Goal: Task Accomplishment & Management: Manage account settings

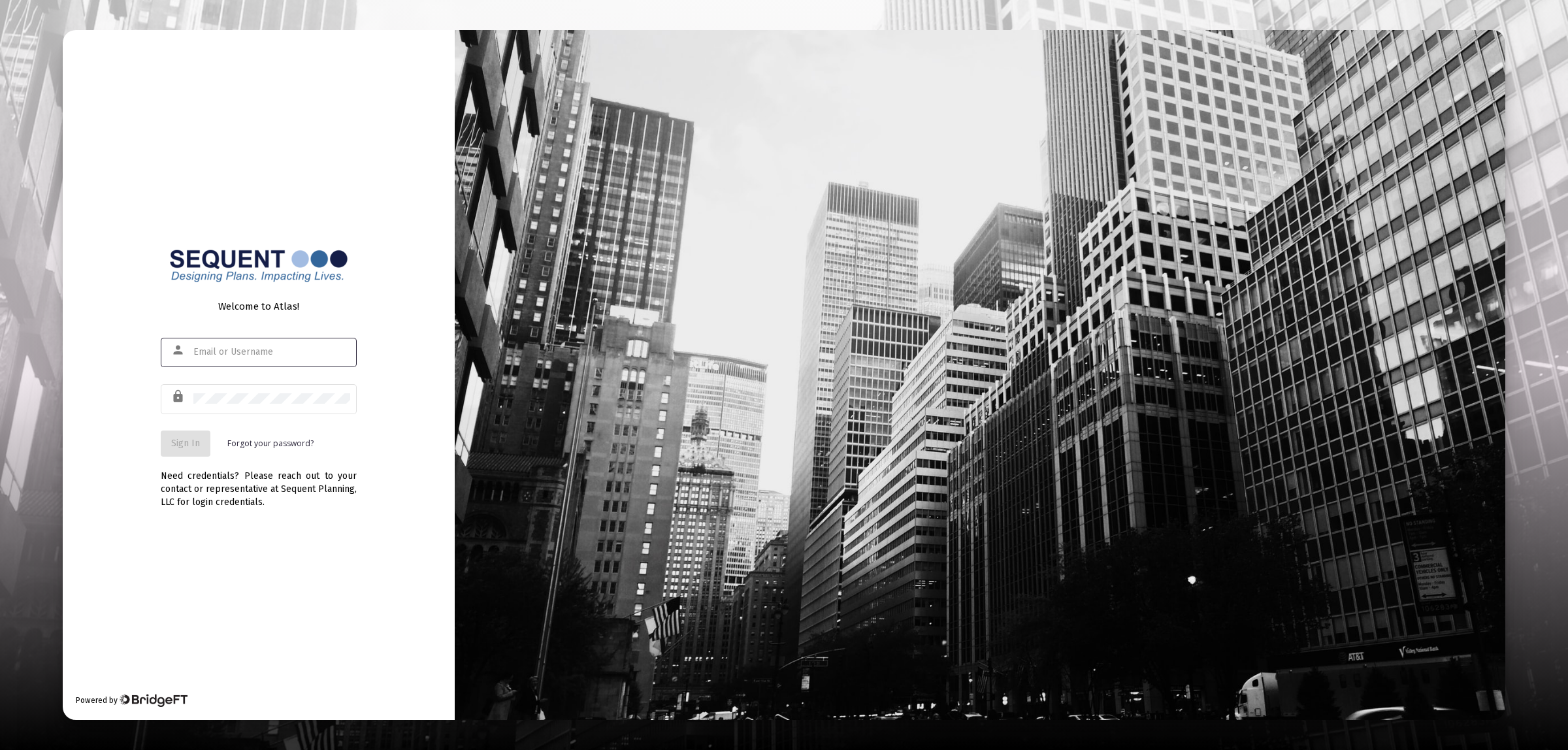
type input "[EMAIL_ADDRESS][DOMAIN_NAME]"
click at [155, 452] on div "Welcome to Atlas! person [EMAIL_ADDRESS][DOMAIN_NAME] lock Sign In Forgot your …" at bounding box center [258, 375] width 392 height 690
click at [171, 442] on span "Sign In" at bounding box center [185, 443] width 28 height 11
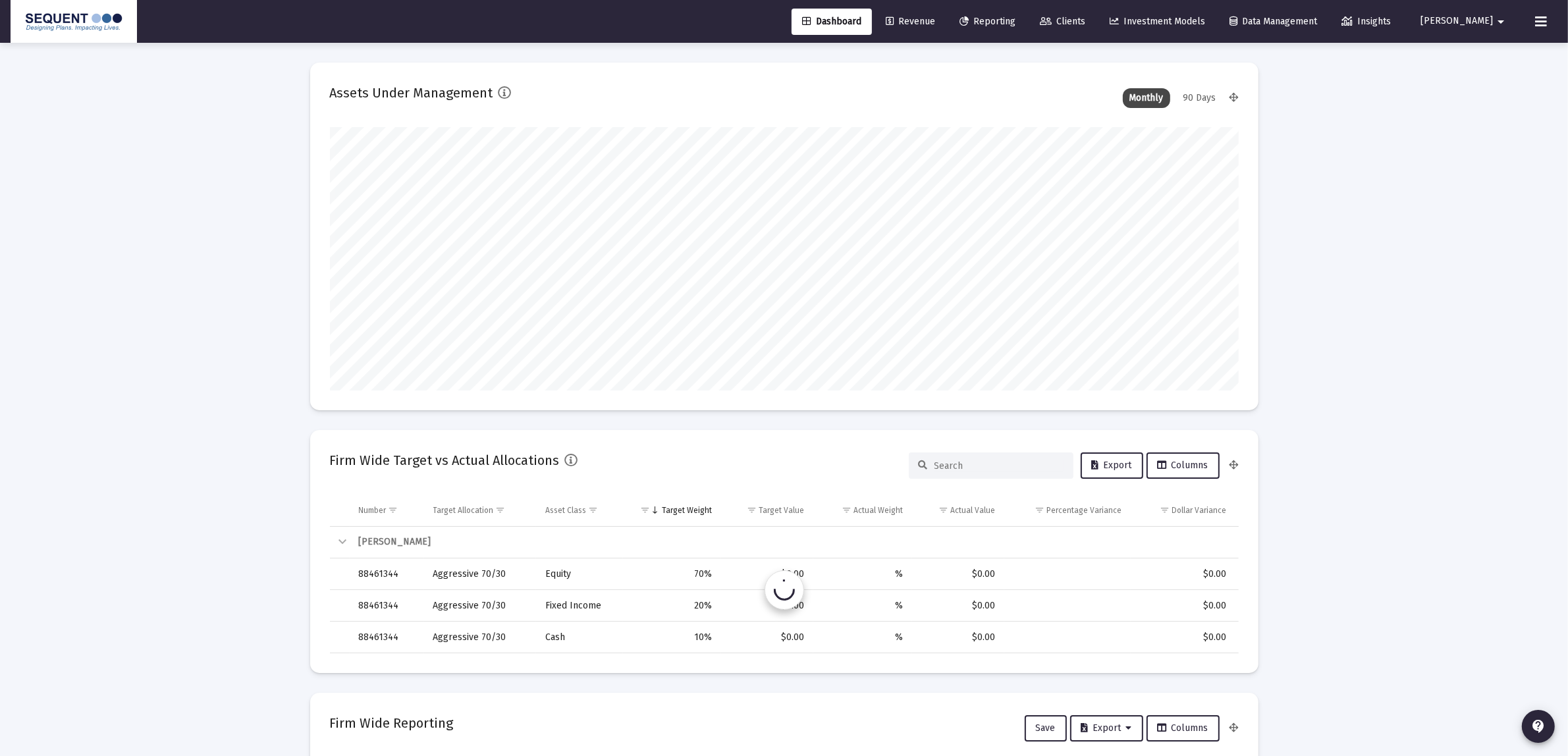
scroll to position [263, 489]
type input "[DATE]"
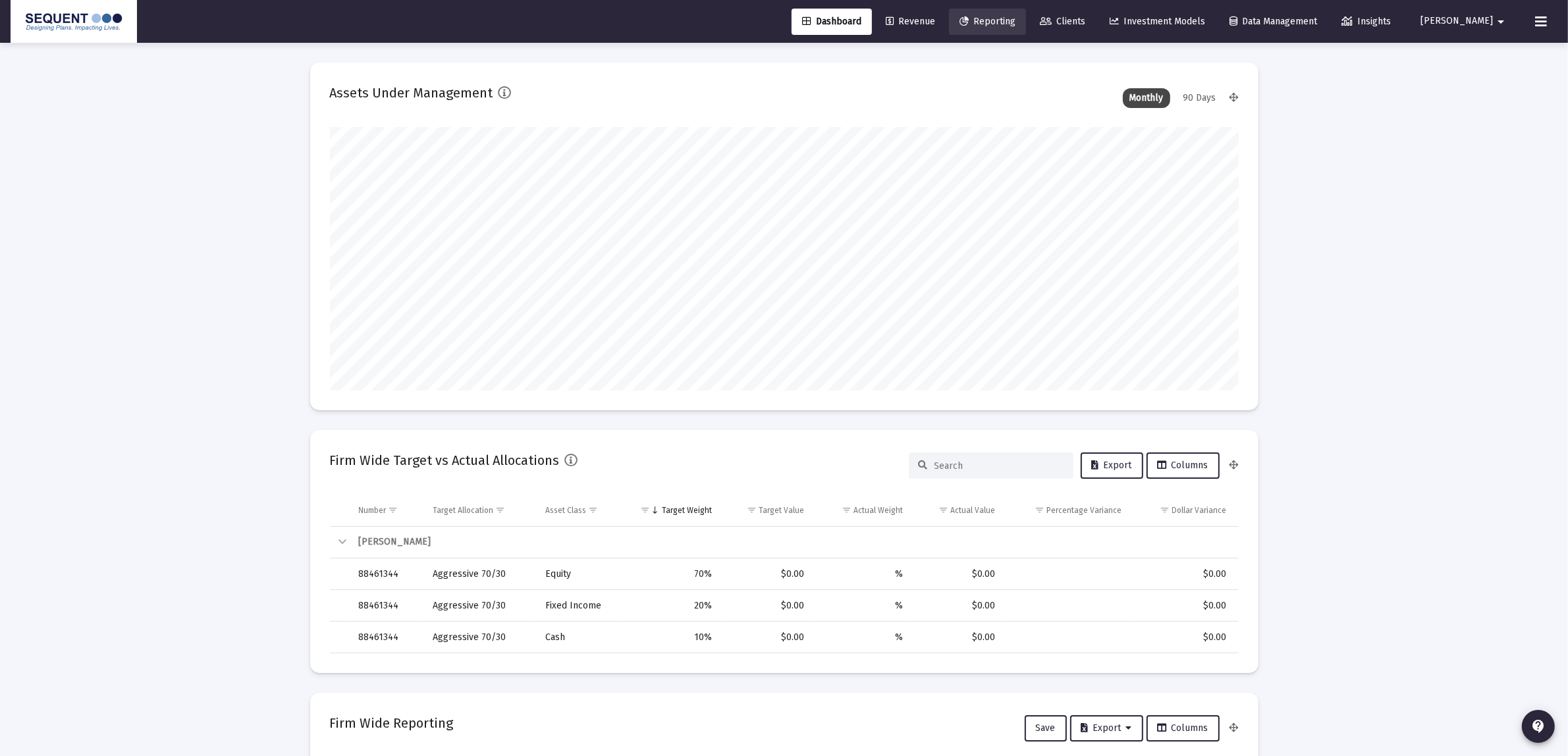
click at [1026, 31] on link "Reporting" at bounding box center [988, 22] width 77 height 27
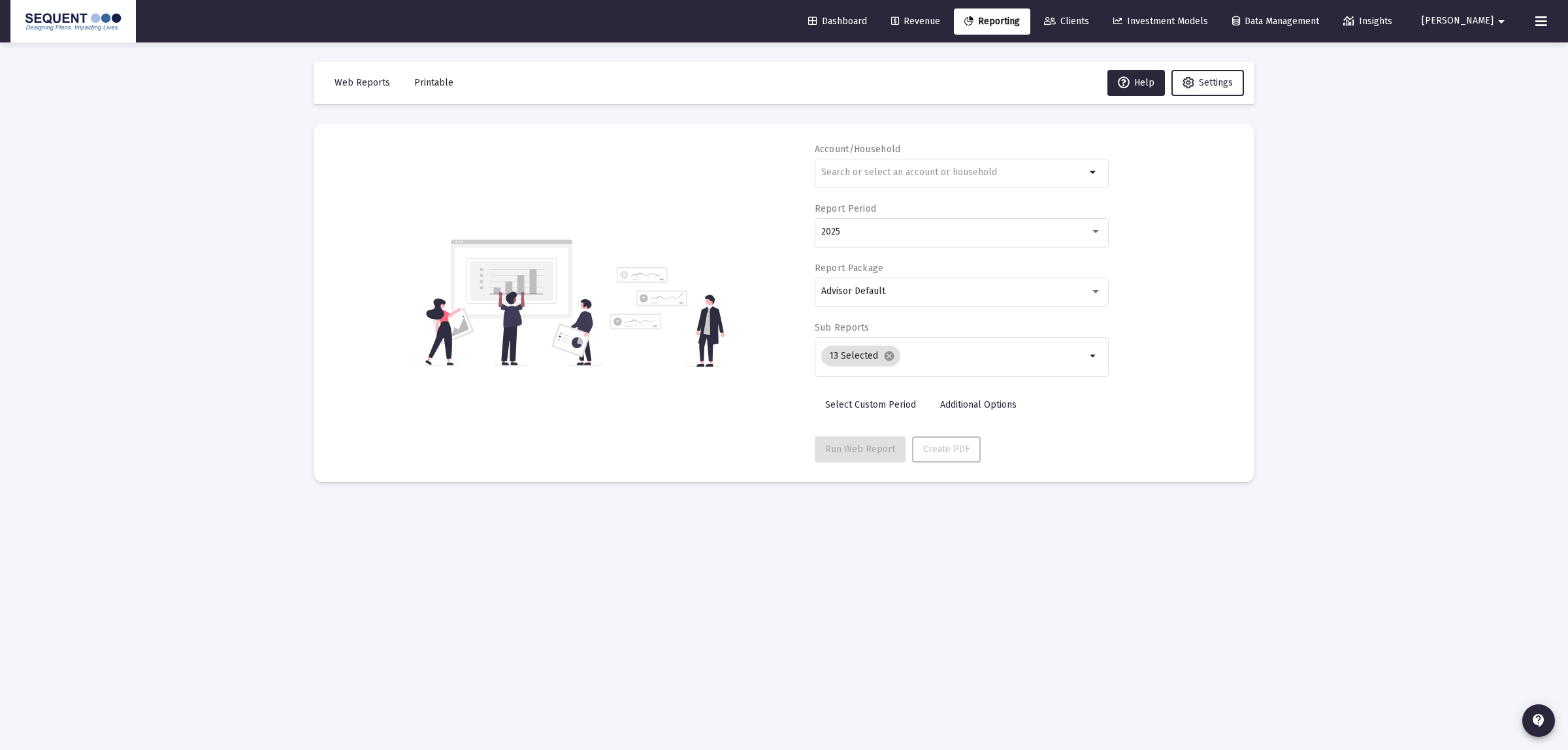
click at [1100, 30] on link "Clients" at bounding box center [1066, 22] width 65 height 26
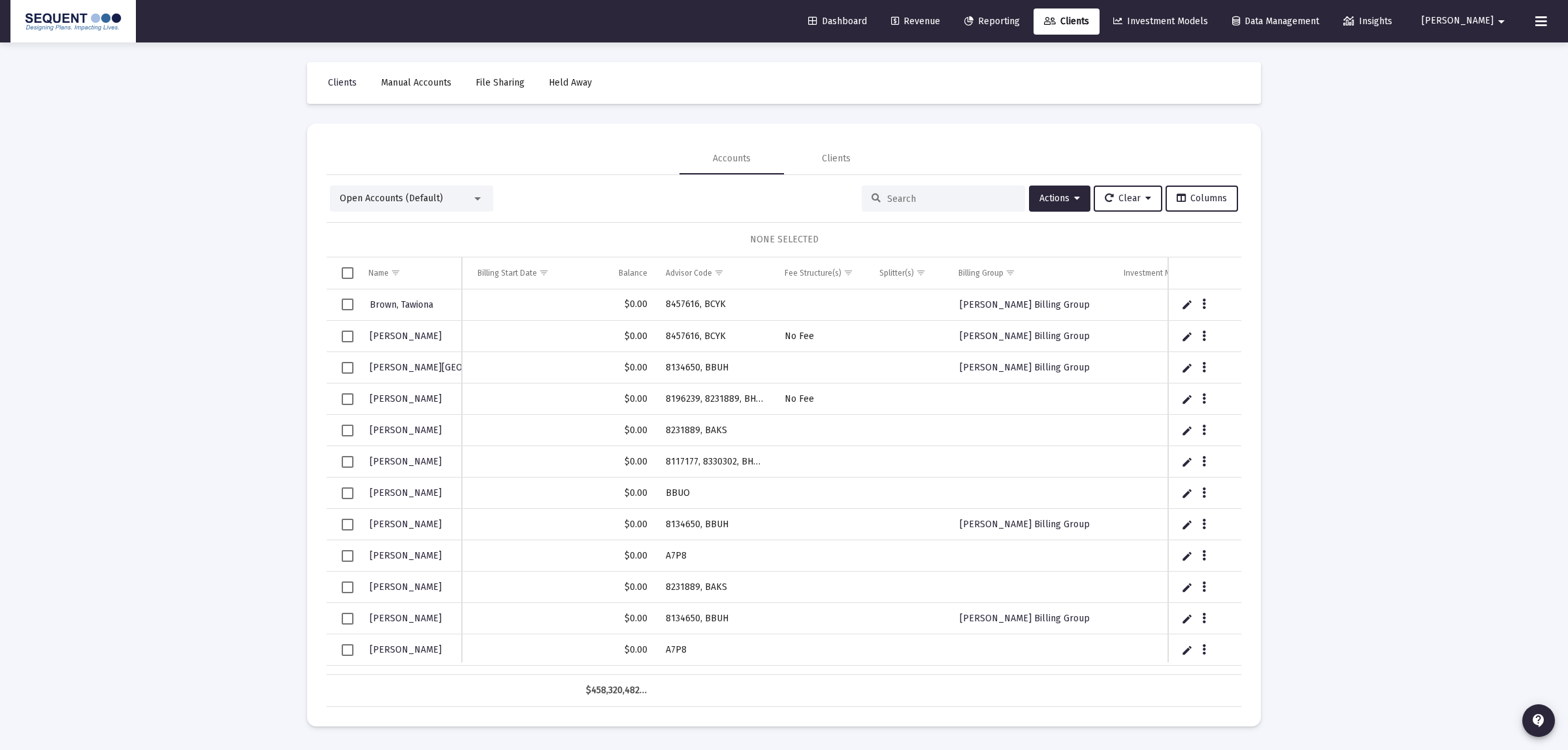
scroll to position [0, 621]
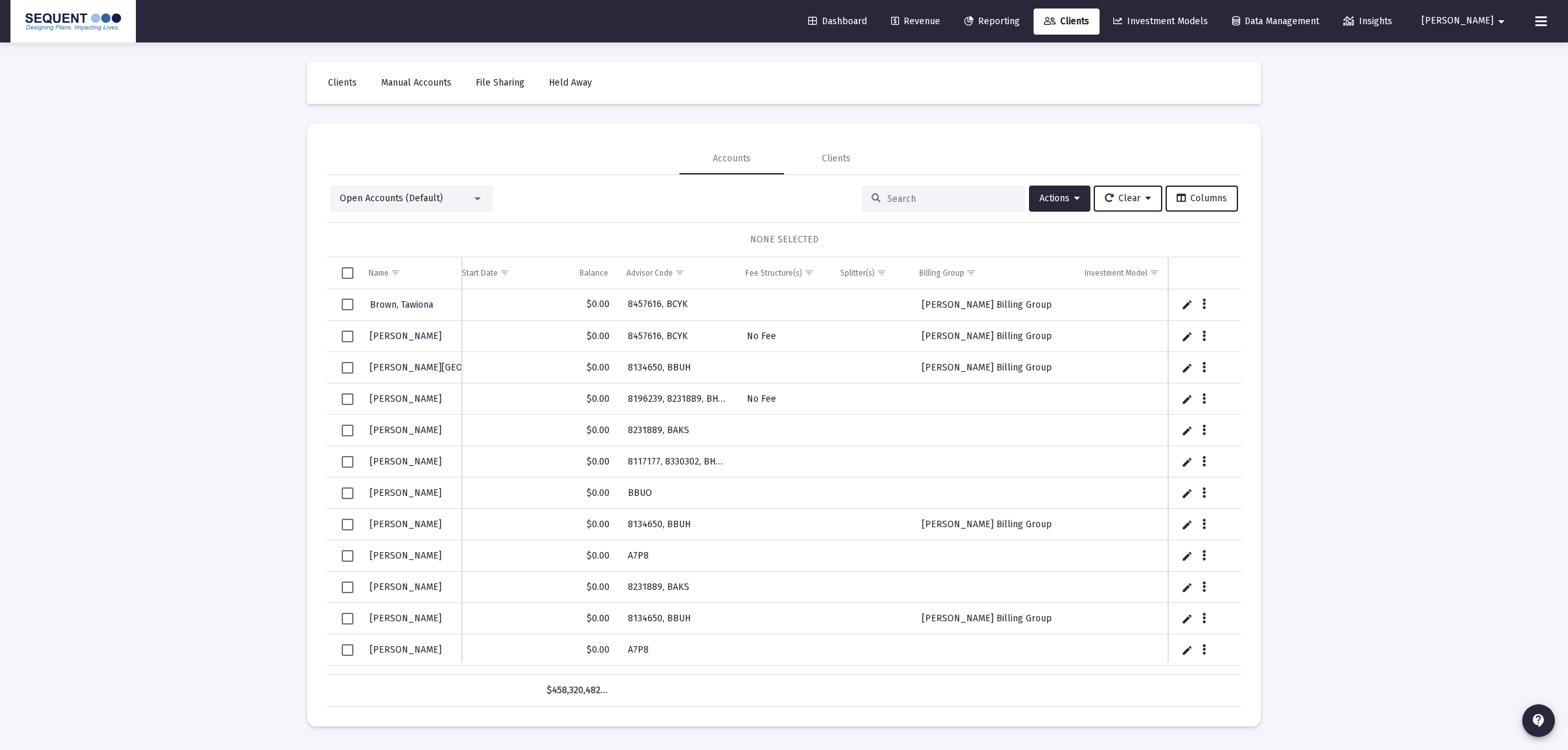
drag, startPoint x: 712, startPoint y: 662, endPoint x: 657, endPoint y: 322, distance: 344.4
click at [1063, 657] on div "Brown, Tawiona 50254768 JTWROS Funded Brown, Tawiona Household [PERSON_NAME] $0…" at bounding box center [783, 482] width 914 height 385
click at [675, 271] on span "Show filter options for column 'Advisor Code'" at bounding box center [679, 273] width 10 height 10
click at [671, 207] on div "Open Accounts (Default) Actions Clear Columns" at bounding box center [783, 199] width 908 height 26
drag, startPoint x: 654, startPoint y: 286, endPoint x: 648, endPoint y: 300, distance: 15.2
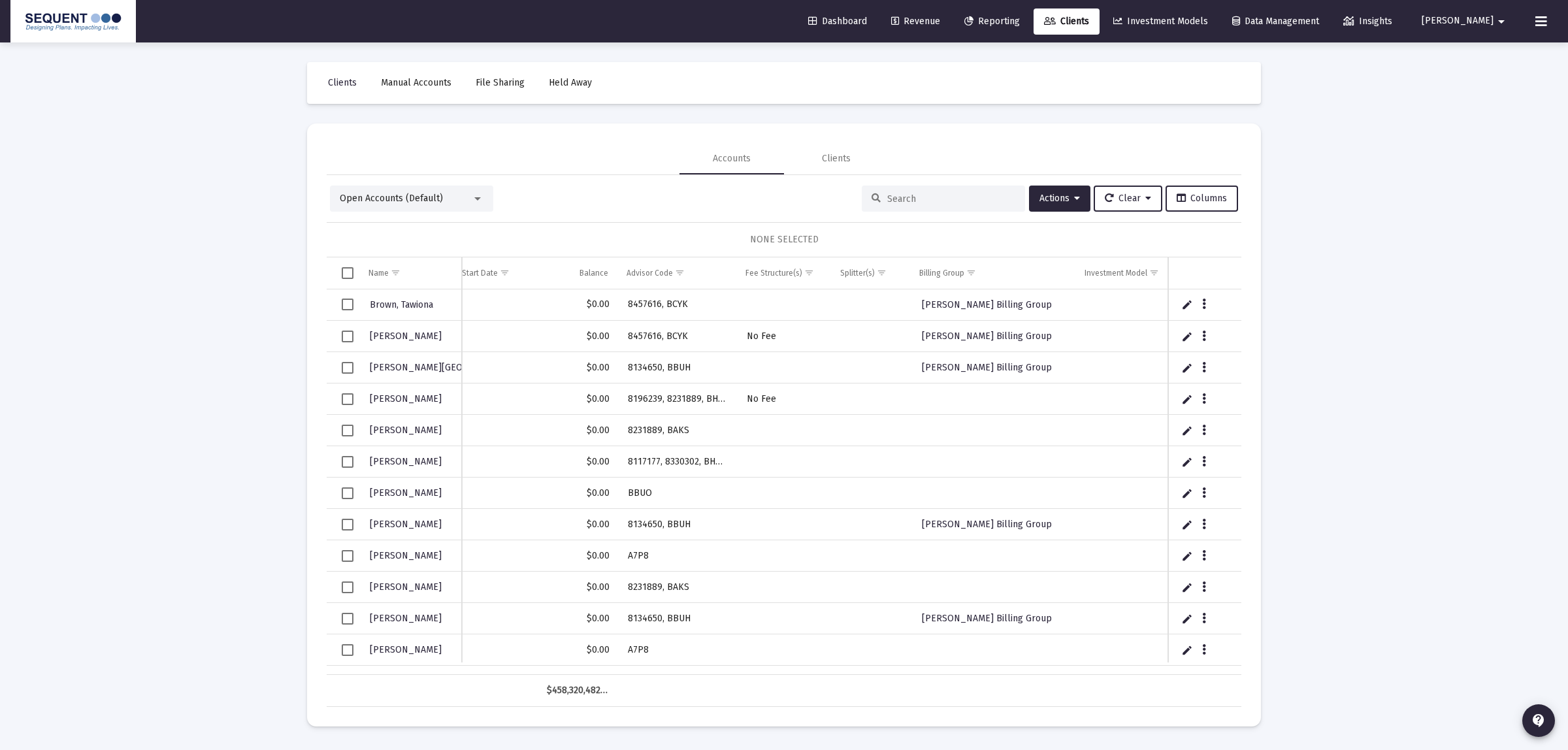
click at [647, 307] on td "8457616, BCYK" at bounding box center [678, 305] width 119 height 31
drag, startPoint x: 653, startPoint y: 301, endPoint x: 962, endPoint y: 283, distance: 309.5
click at [962, 283] on td "Billing Group" at bounding box center [992, 273] width 165 height 31
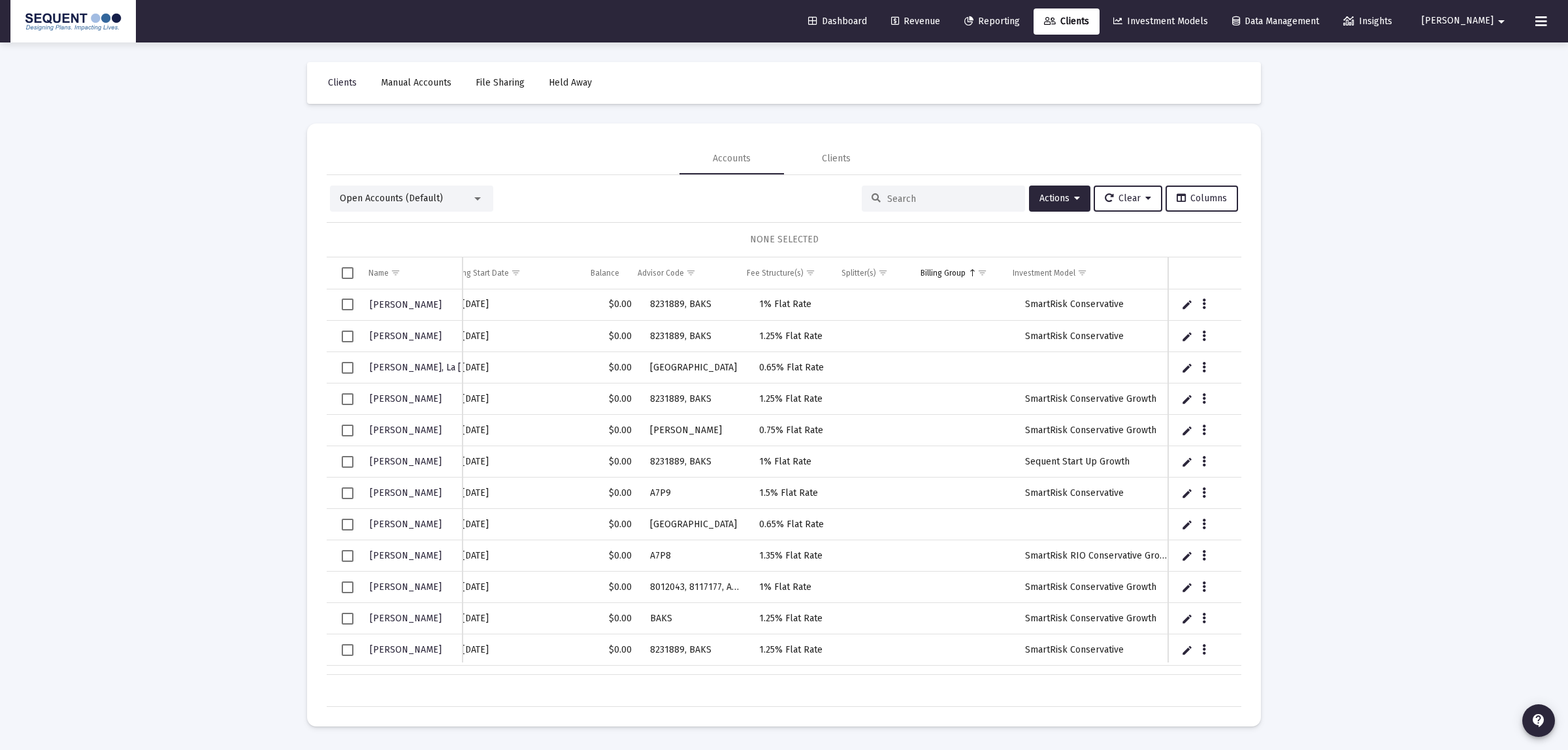
scroll to position [0, 611]
click at [978, 272] on span "Show filter options for column 'Billing Group'" at bounding box center [982, 273] width 10 height 10
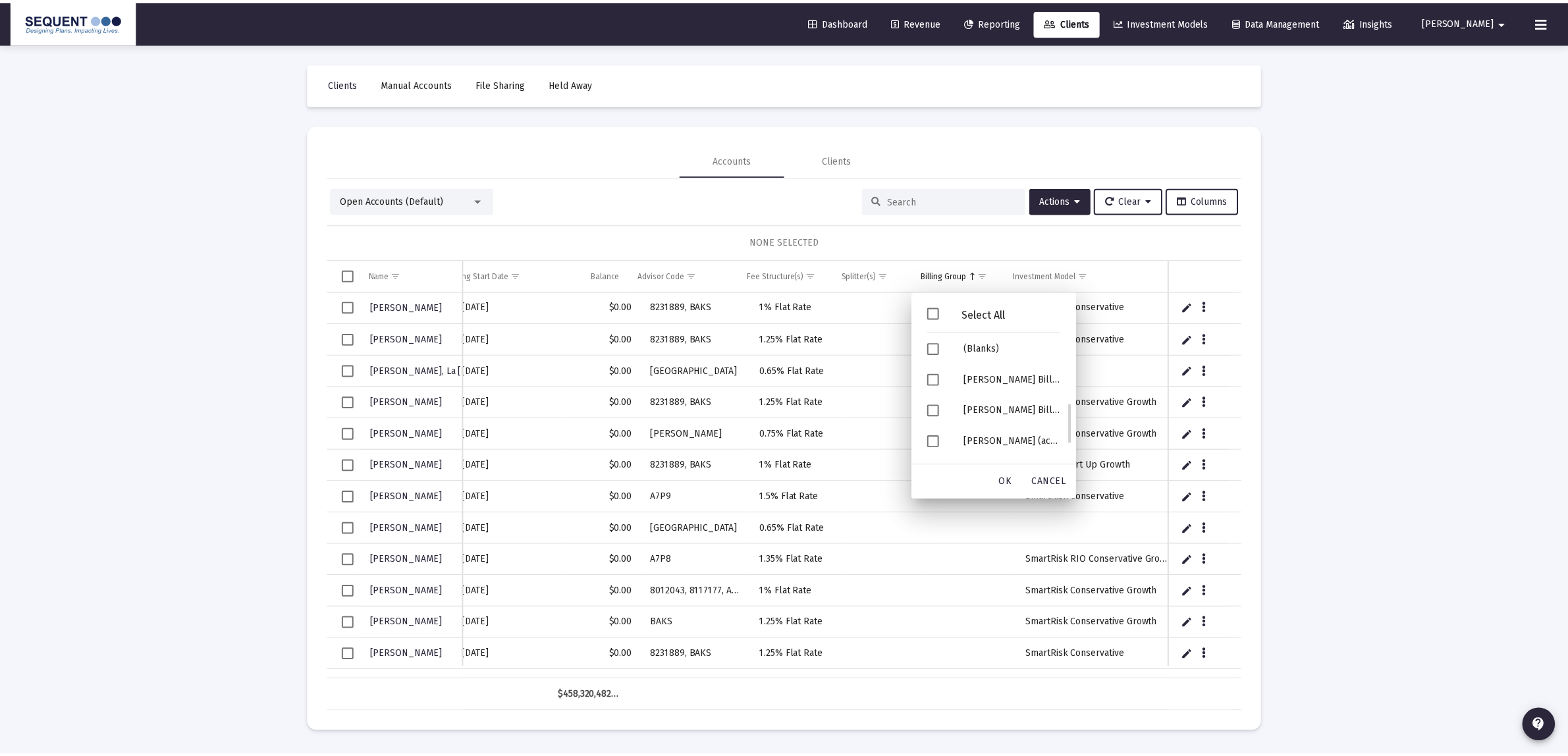
scroll to position [515, 0]
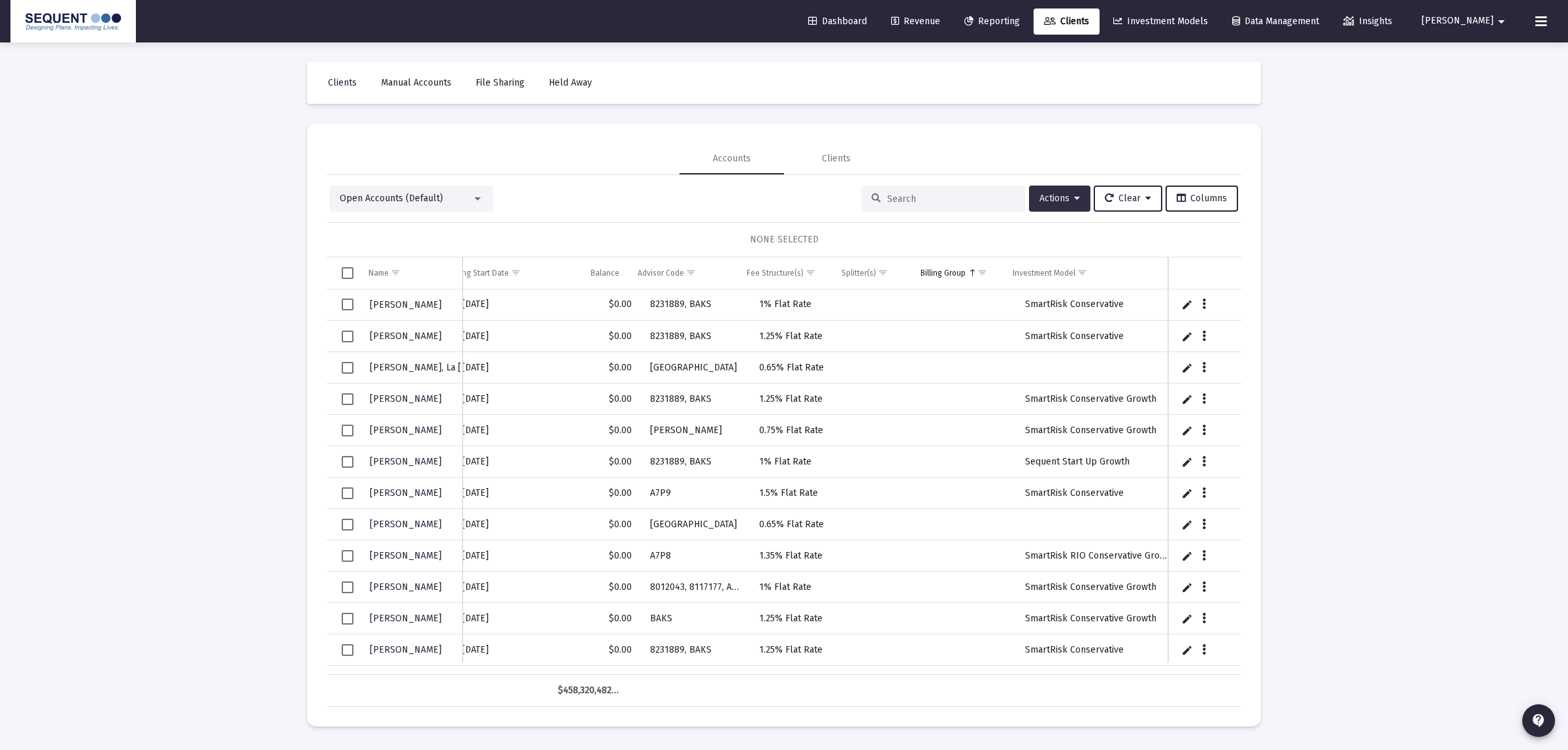
click at [1054, 194] on span "Actions" at bounding box center [1059, 198] width 40 height 11
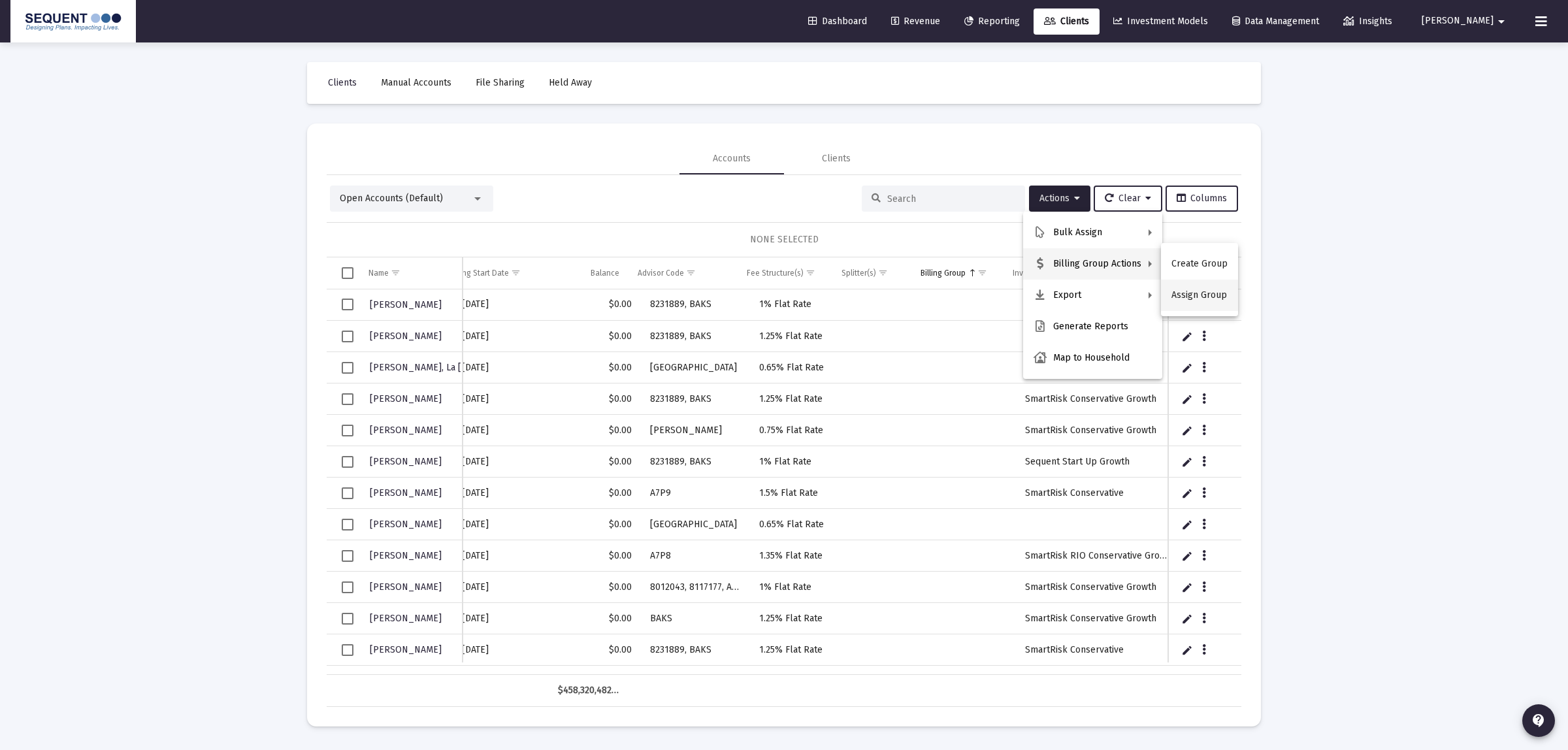
click at [1186, 300] on button "Assign Group" at bounding box center [1198, 295] width 77 height 31
click at [1529, 14] on div "Dashboard Revenue Reporting Clients Investment Models Data Management Insights …" at bounding box center [784, 21] width 1546 height 42
click at [1539, 14] on icon at bounding box center [1541, 22] width 12 height 16
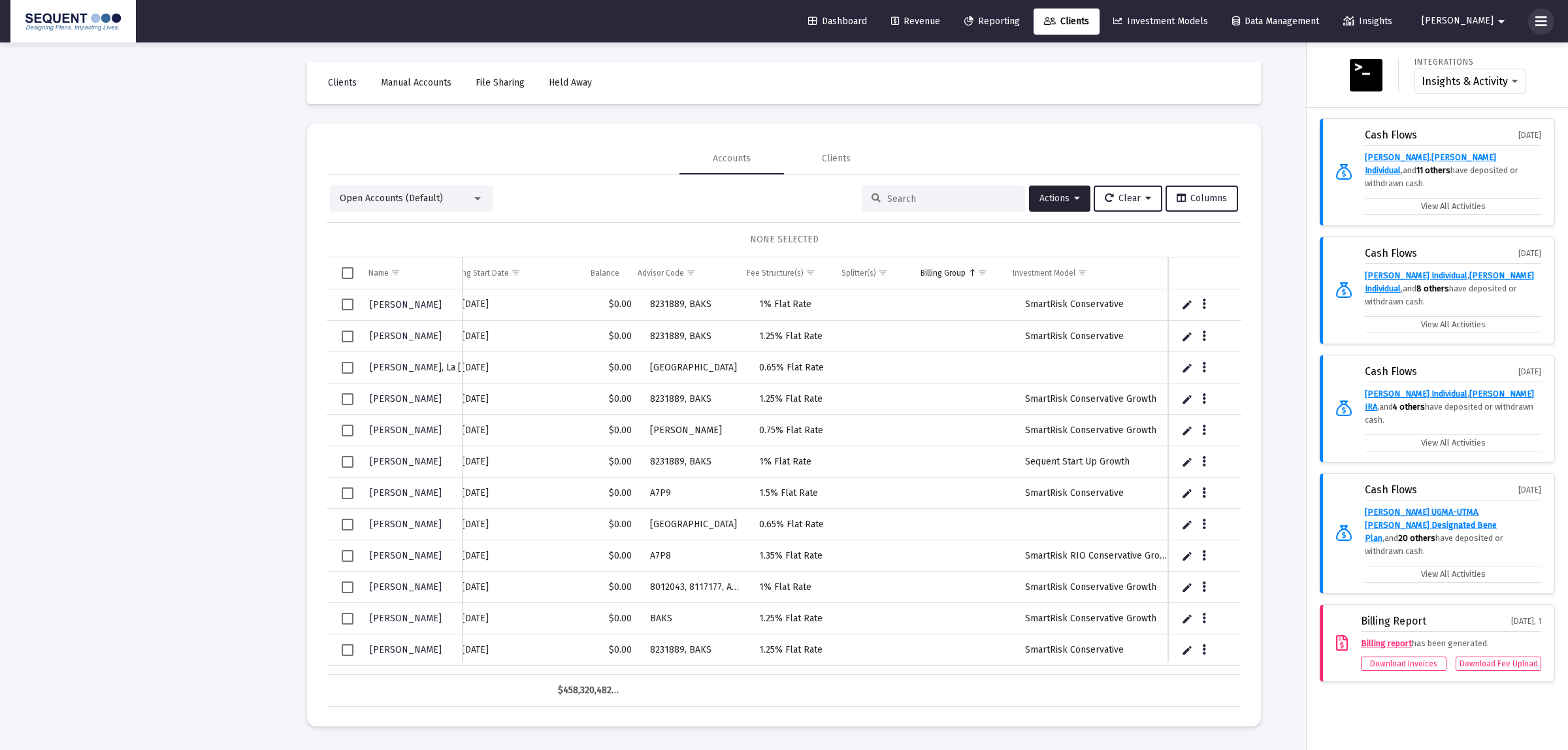
click at [1546, 20] on button at bounding box center [1541, 22] width 26 height 26
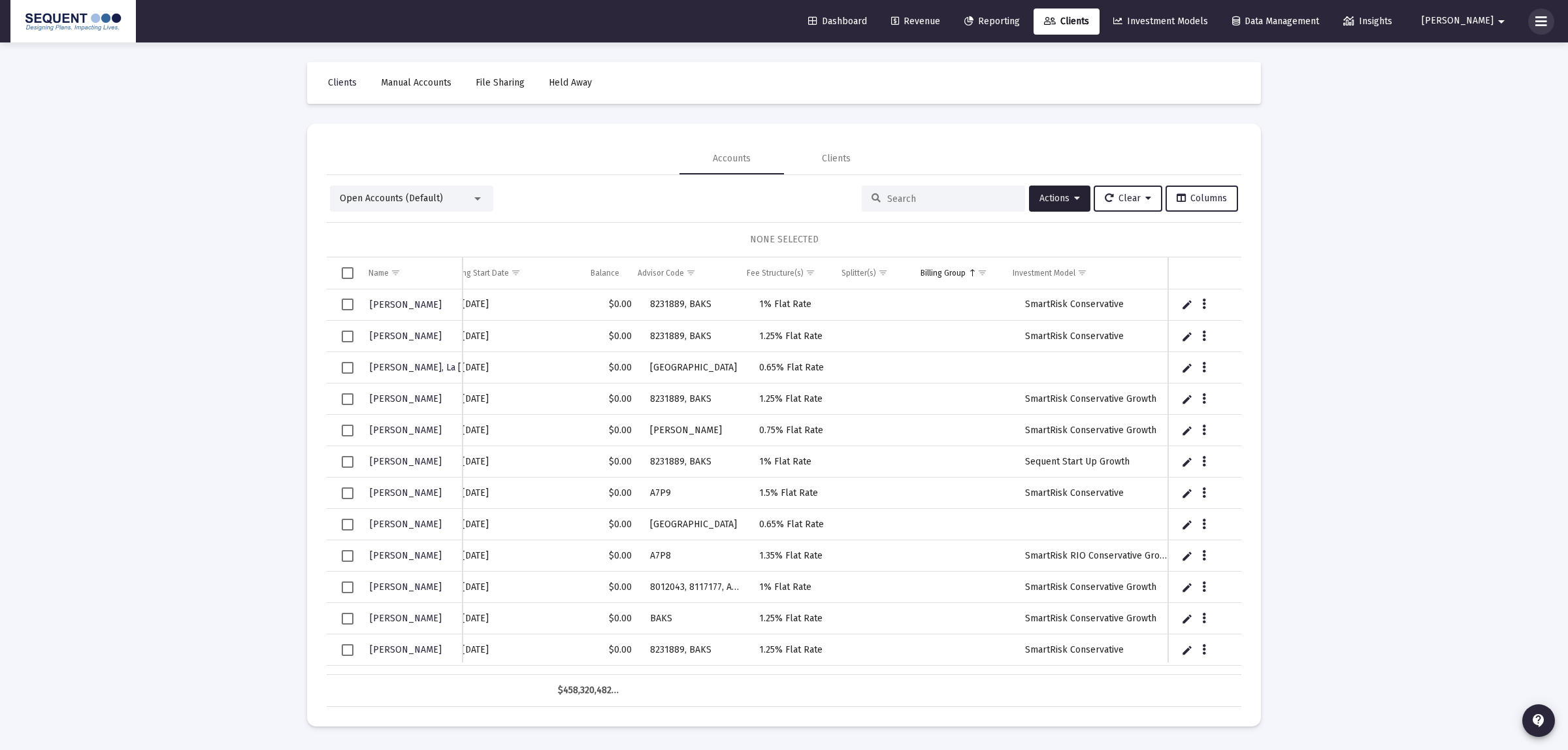
click at [1546, 20] on button at bounding box center [1541, 22] width 26 height 26
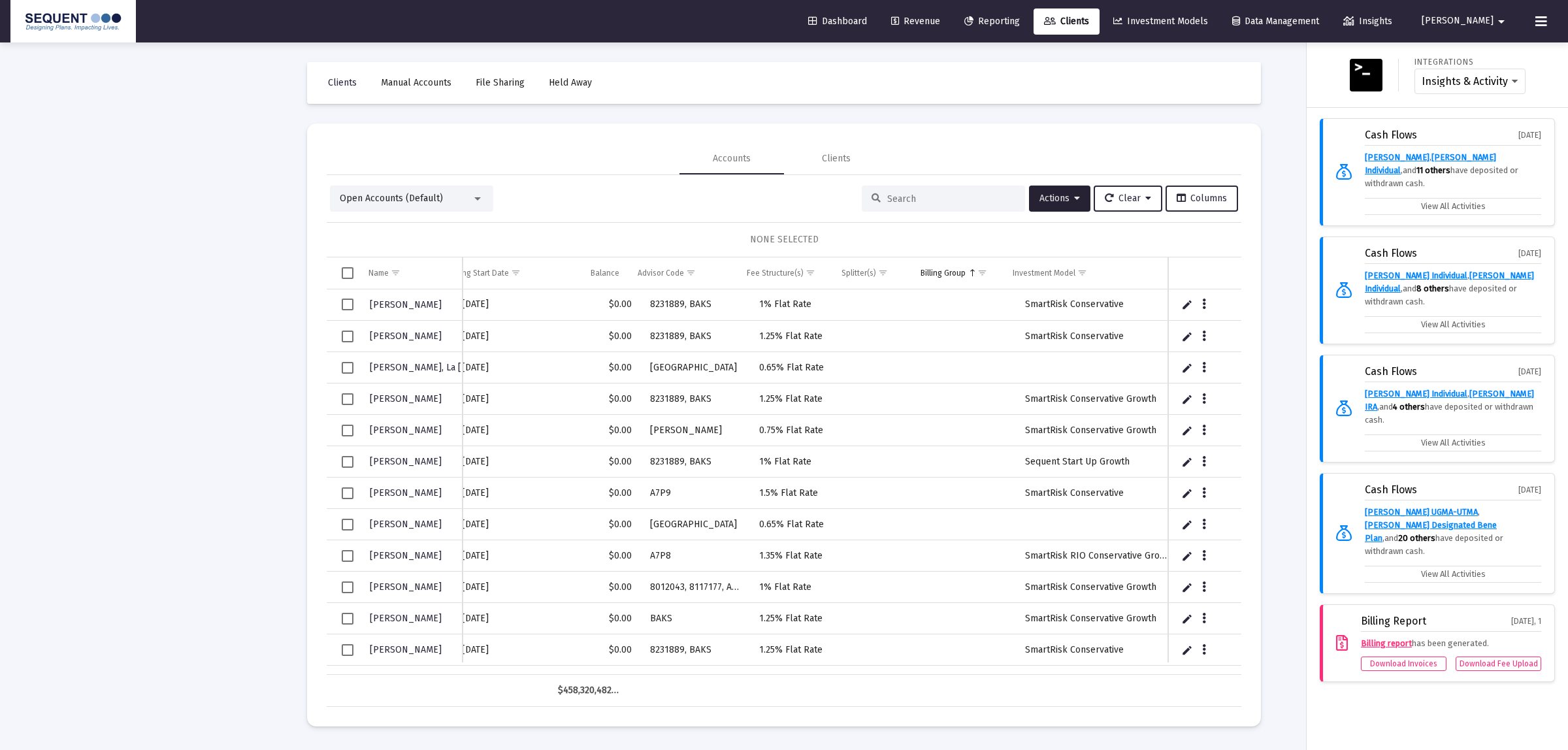
click at [1485, 27] on button "[PERSON_NAME]" at bounding box center [1465, 21] width 119 height 26
click at [1501, 54] on span "Settings" at bounding box center [1499, 56] width 38 height 31
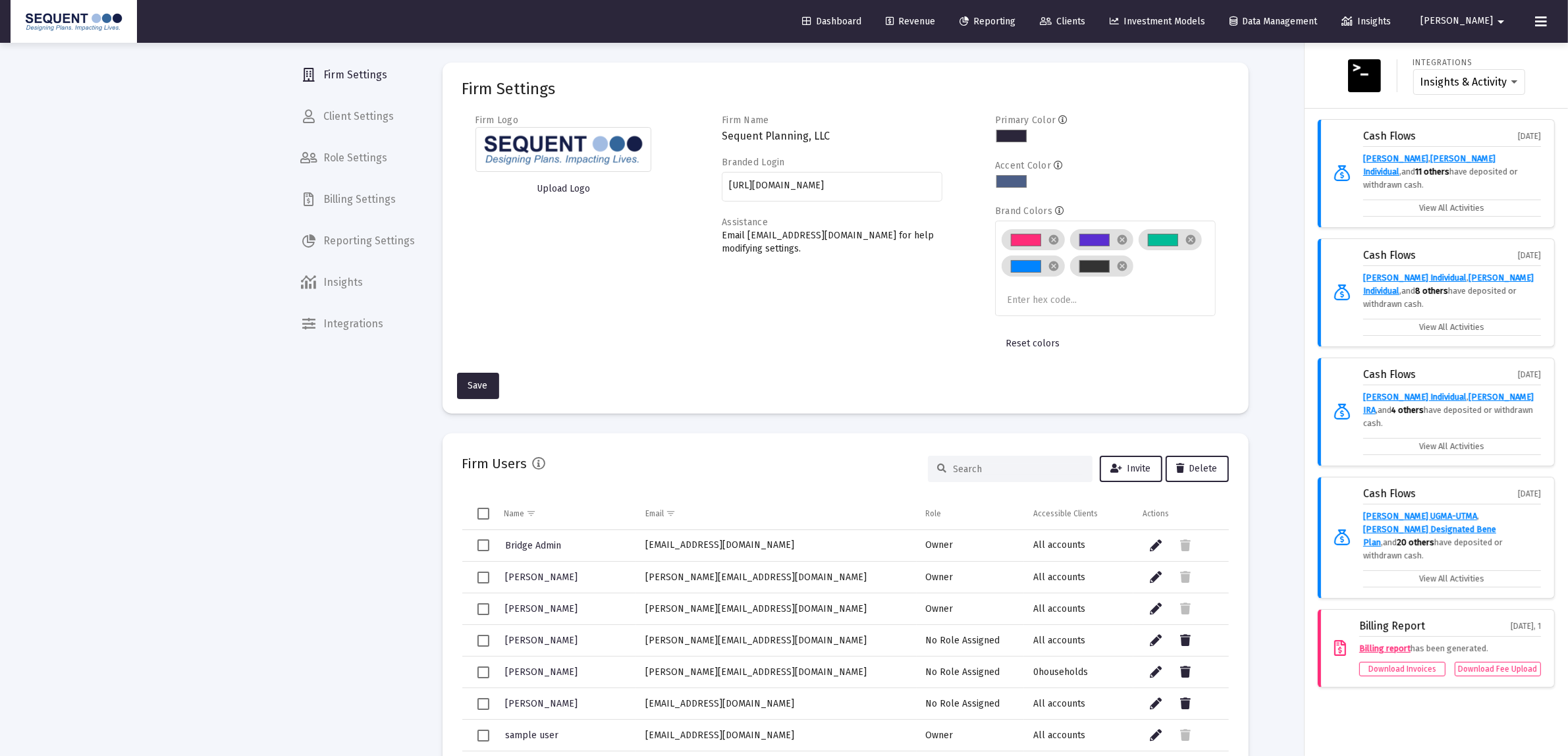
click at [351, 204] on div at bounding box center [784, 378] width 1568 height 756
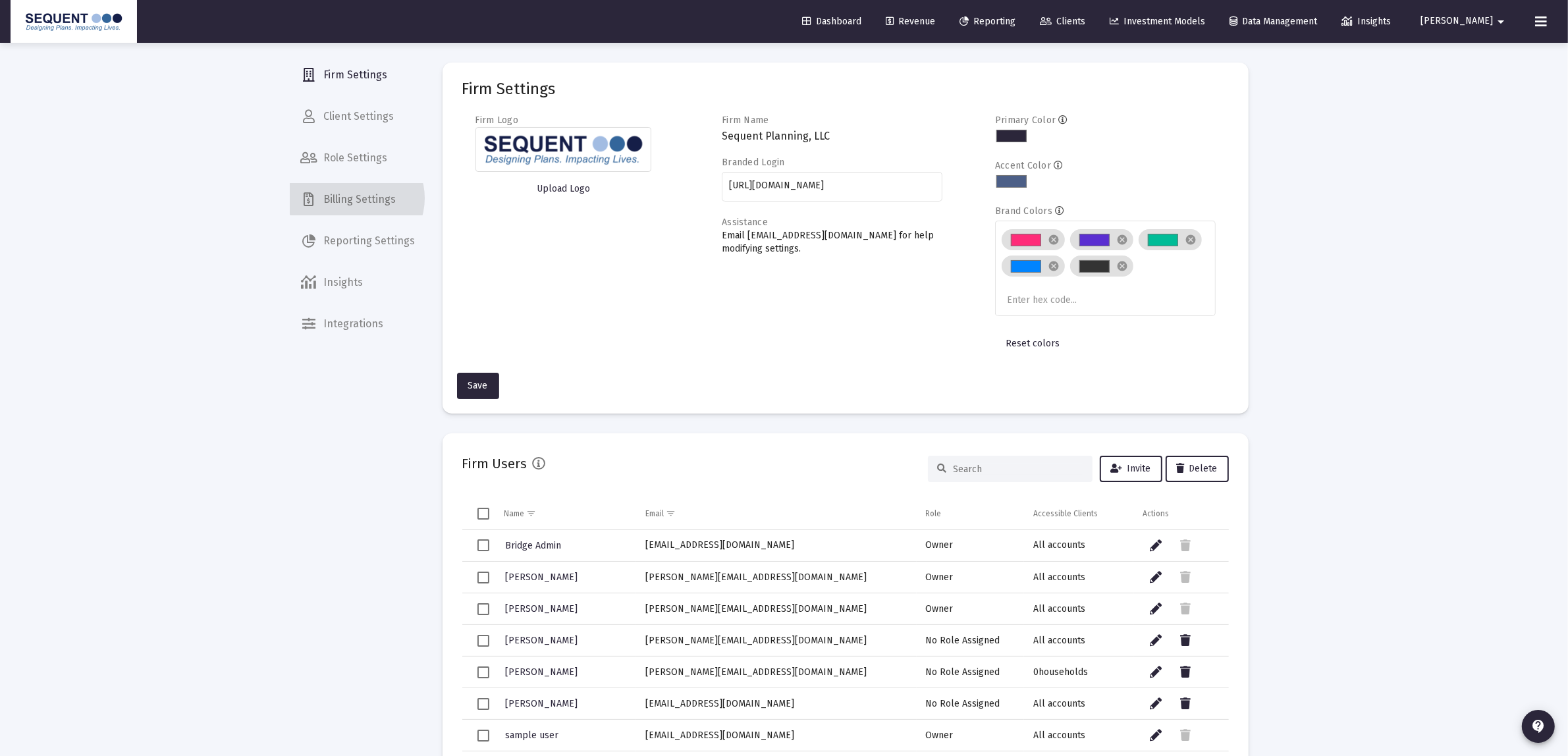
click at [357, 198] on span "Billing Settings" at bounding box center [359, 199] width 136 height 32
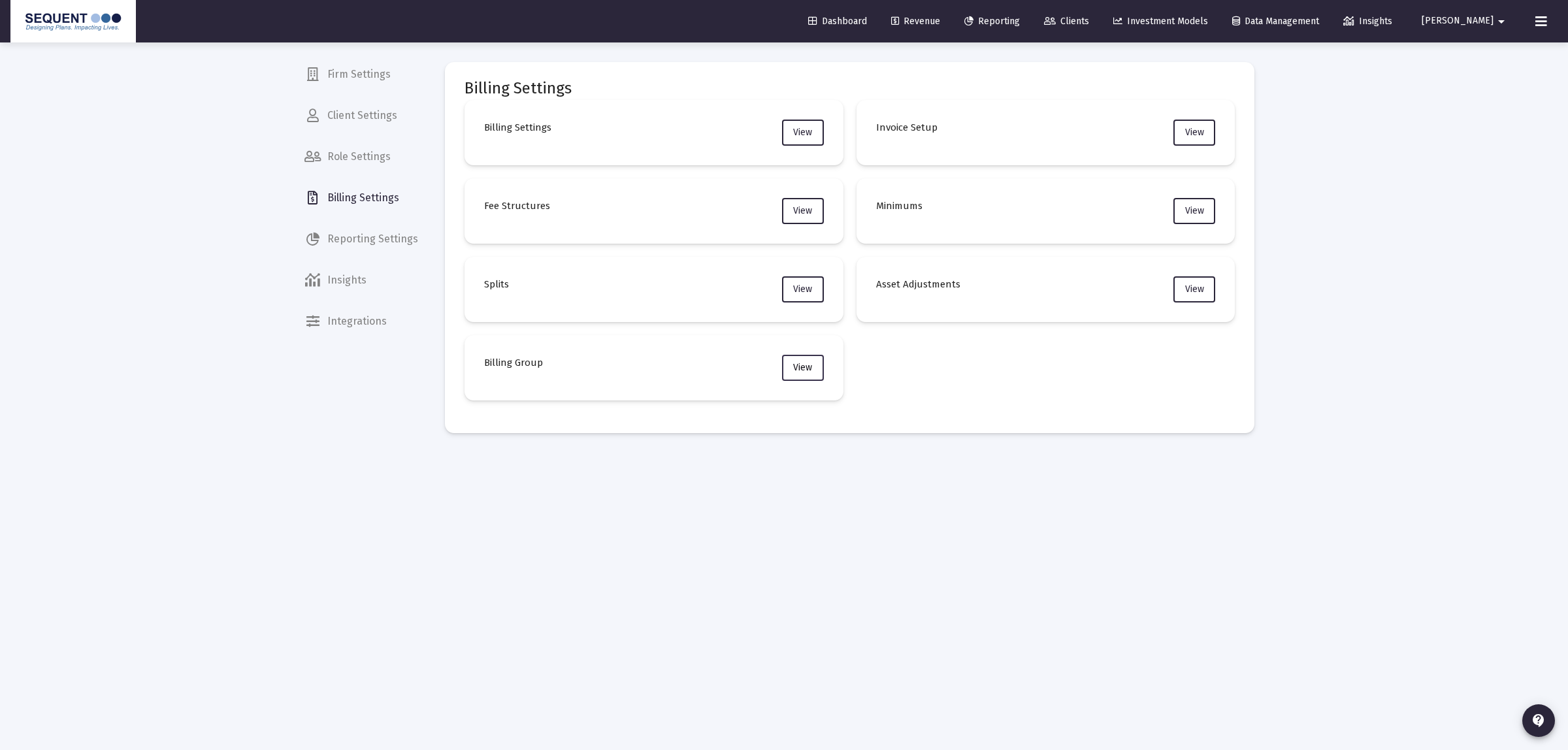
click at [798, 355] on button "View" at bounding box center [803, 368] width 42 height 26
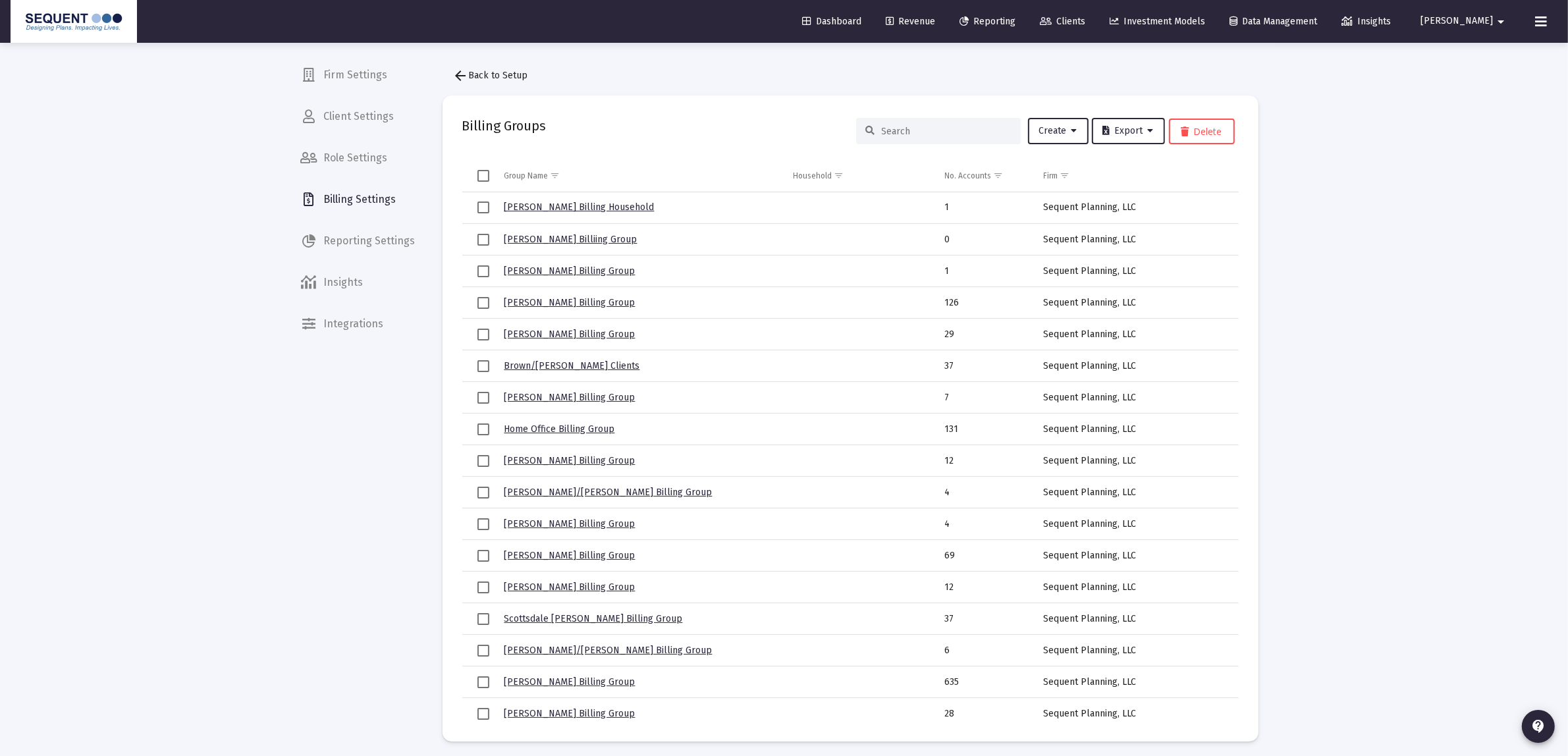
click at [907, 126] on input at bounding box center [946, 131] width 129 height 11
paste input "8693945"
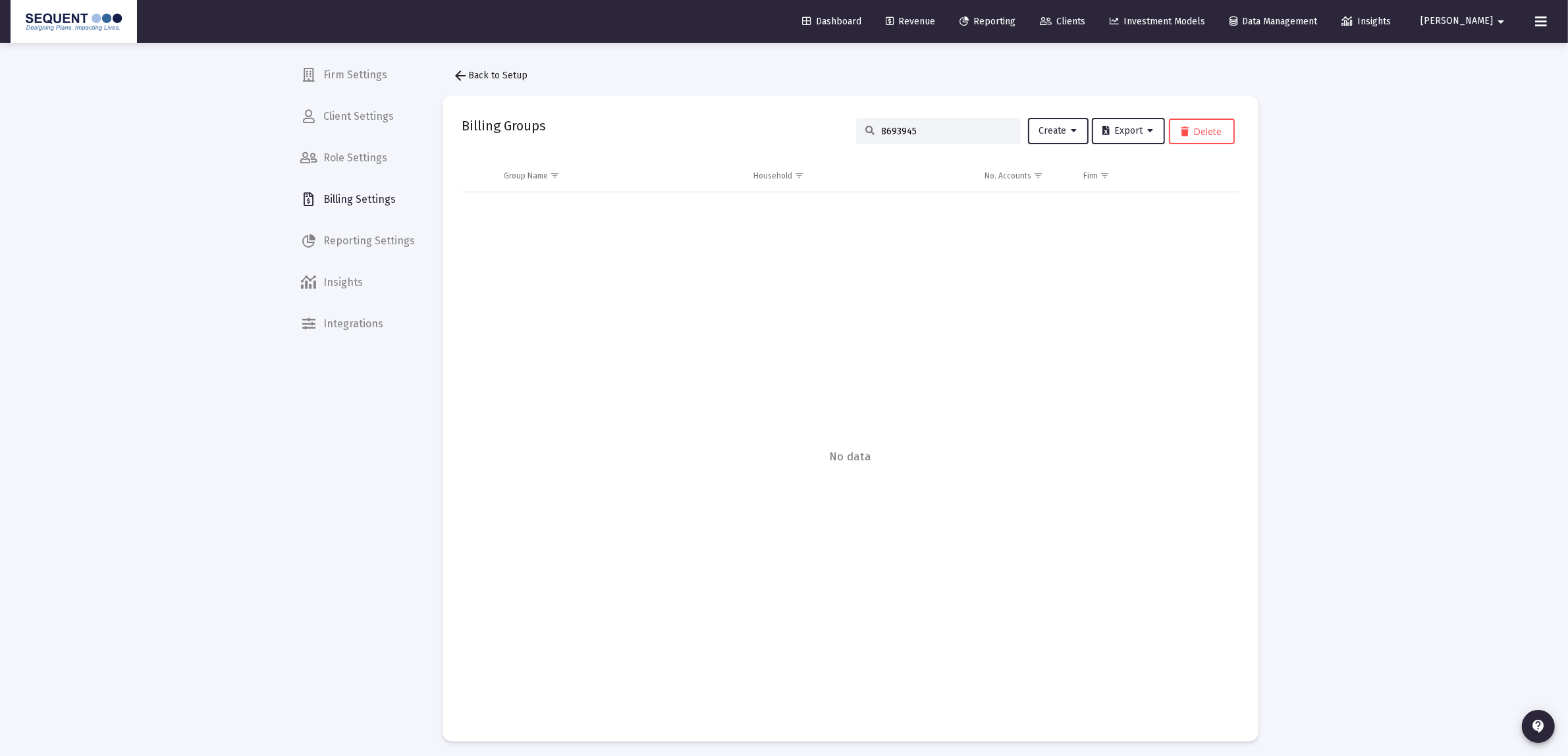
drag, startPoint x: 940, startPoint y: 127, endPoint x: 255, endPoint y: 73, distance: 687.1
click at [255, 73] on div "Loading... Firm Settings Client Settings Role Settings Billing Settings Reporti…" at bounding box center [784, 380] width 1568 height 761
paste input "262907"
type input "8262907"
click at [499, 77] on span "arrow_back Back to Setup" at bounding box center [491, 75] width 75 height 11
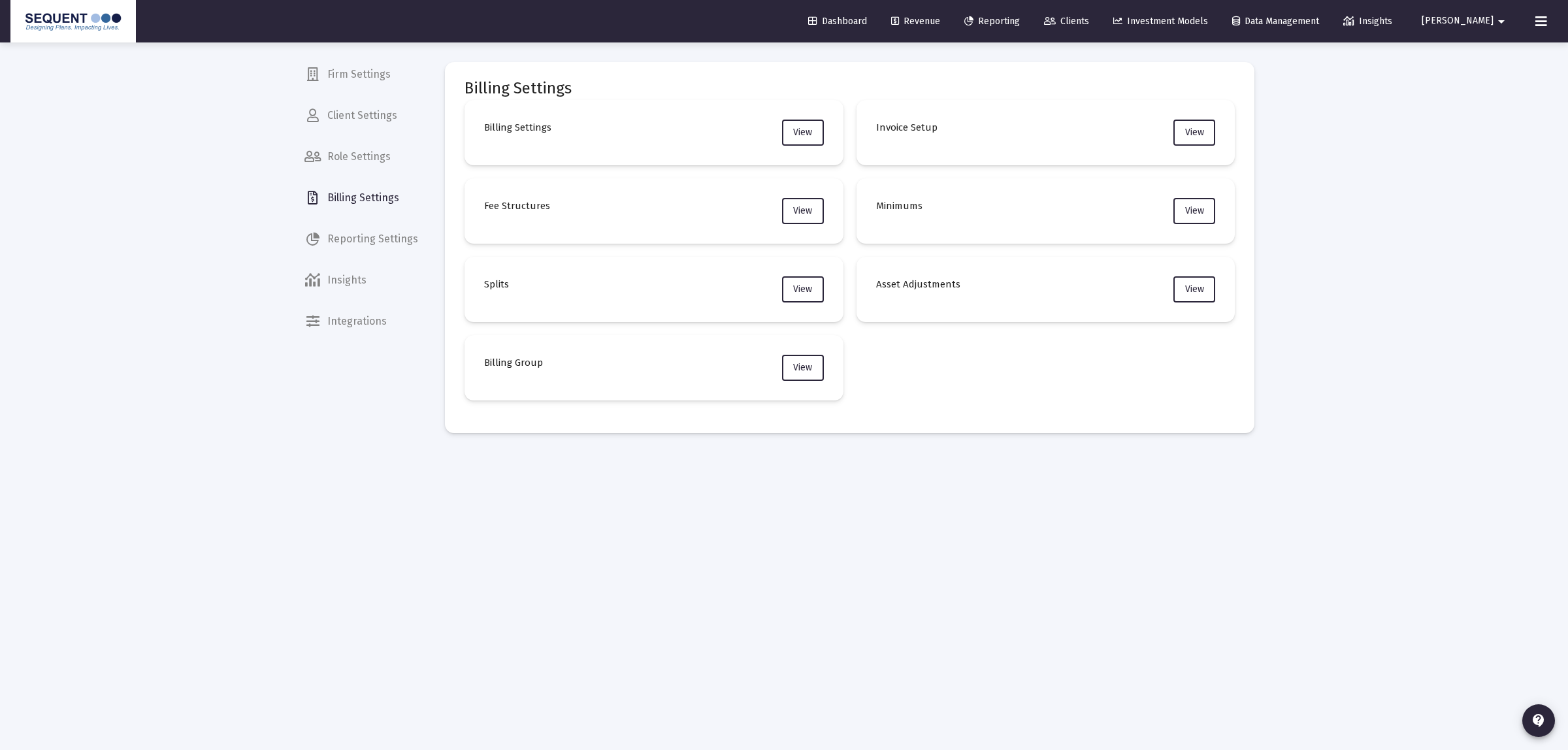
click at [530, 106] on mat-card "Billing Settings View" at bounding box center [654, 132] width 379 height 66
click at [805, 129] on span "View" at bounding box center [802, 132] width 19 height 11
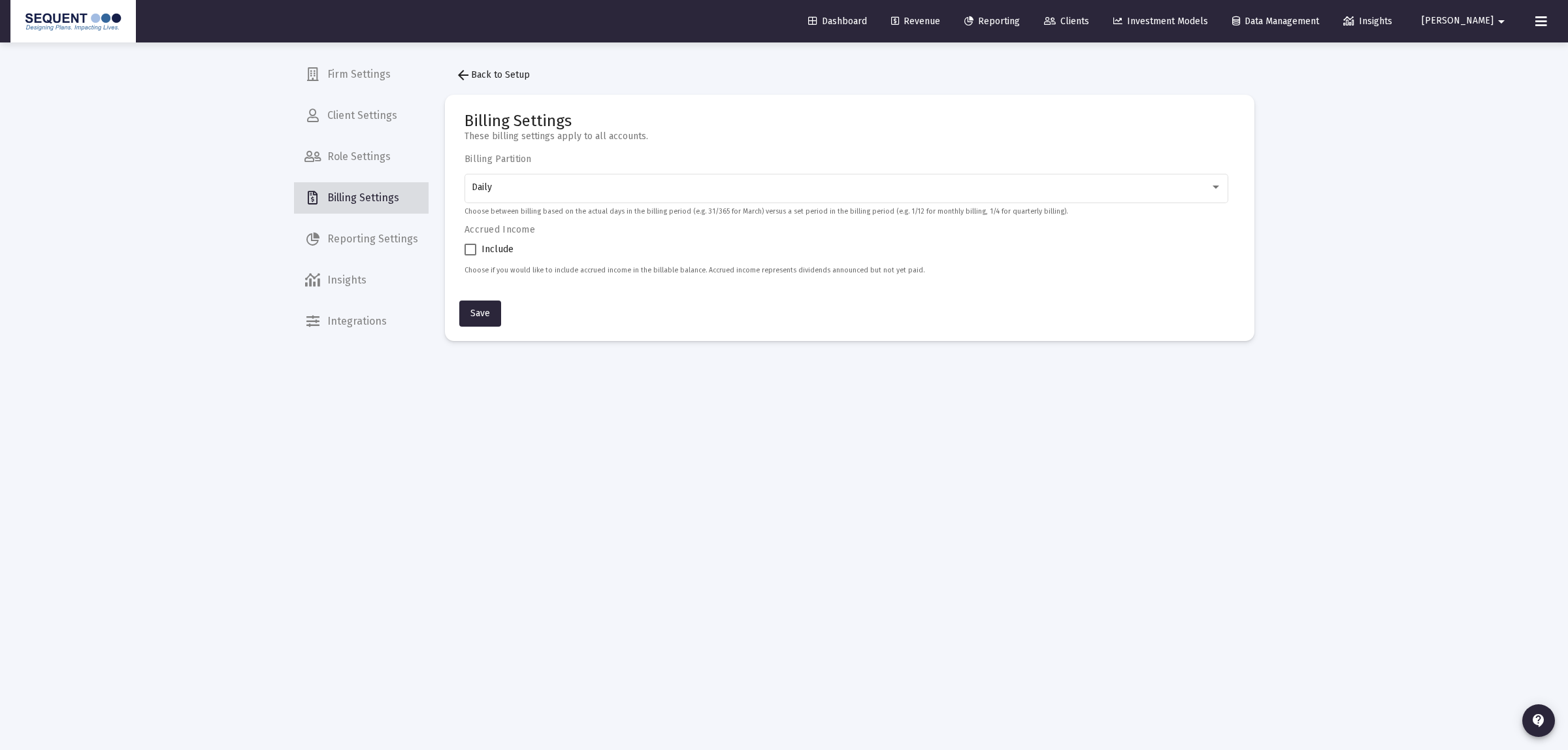
click at [371, 192] on span "Billing Settings" at bounding box center [362, 198] width 135 height 31
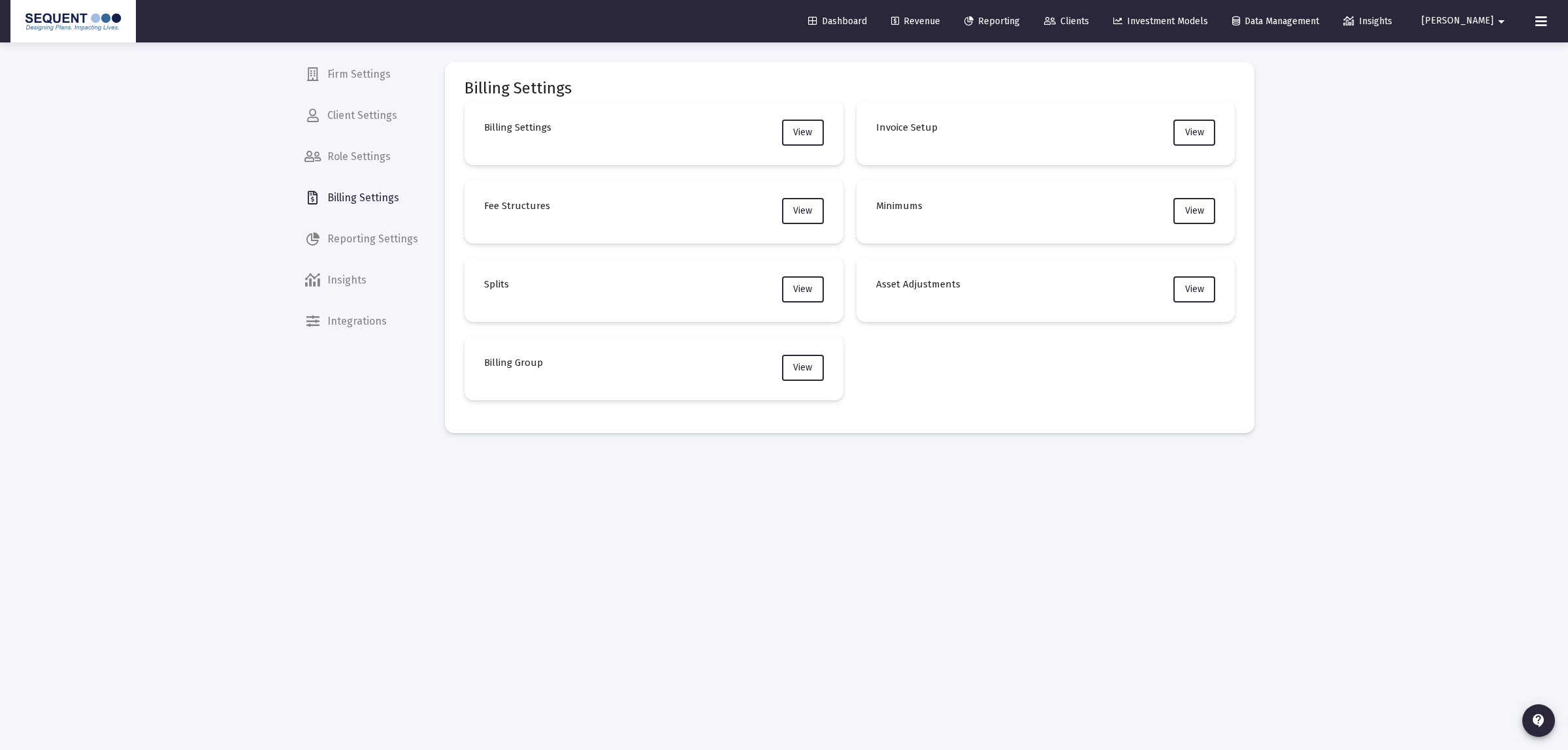
click at [383, 104] on span "Client Settings" at bounding box center [362, 115] width 135 height 31
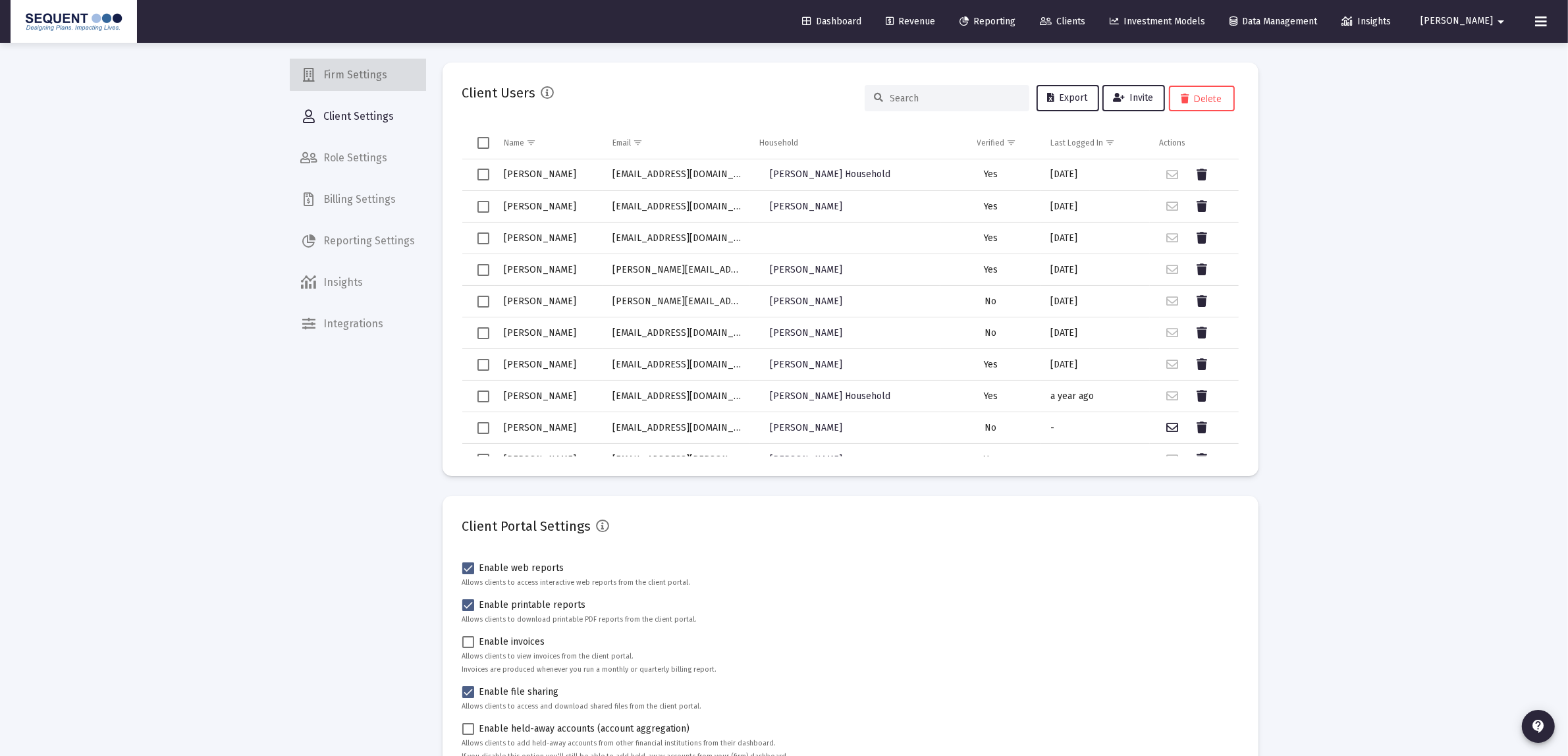
click at [368, 63] on span "Firm Settings" at bounding box center [359, 75] width 136 height 32
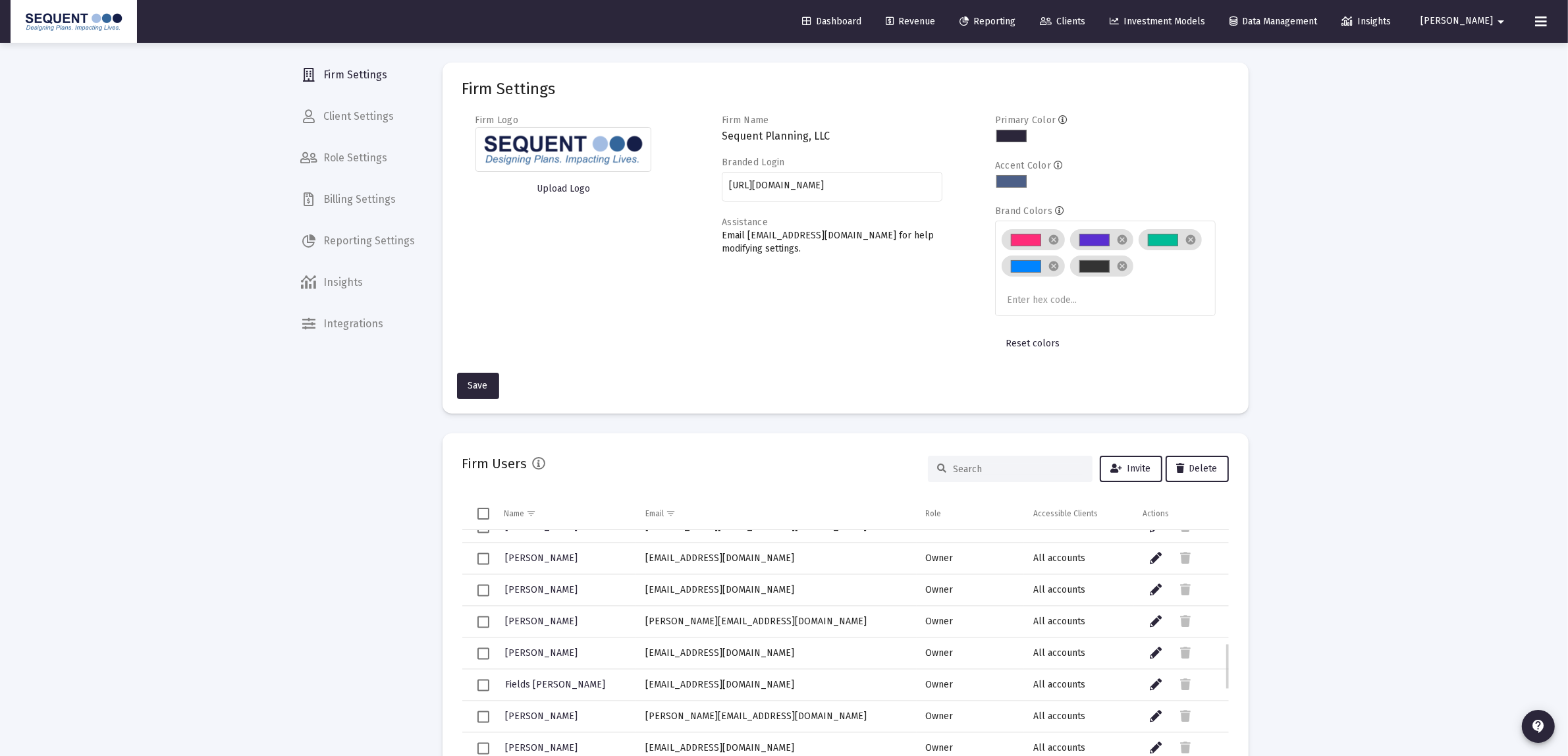
scroll to position [825, 0]
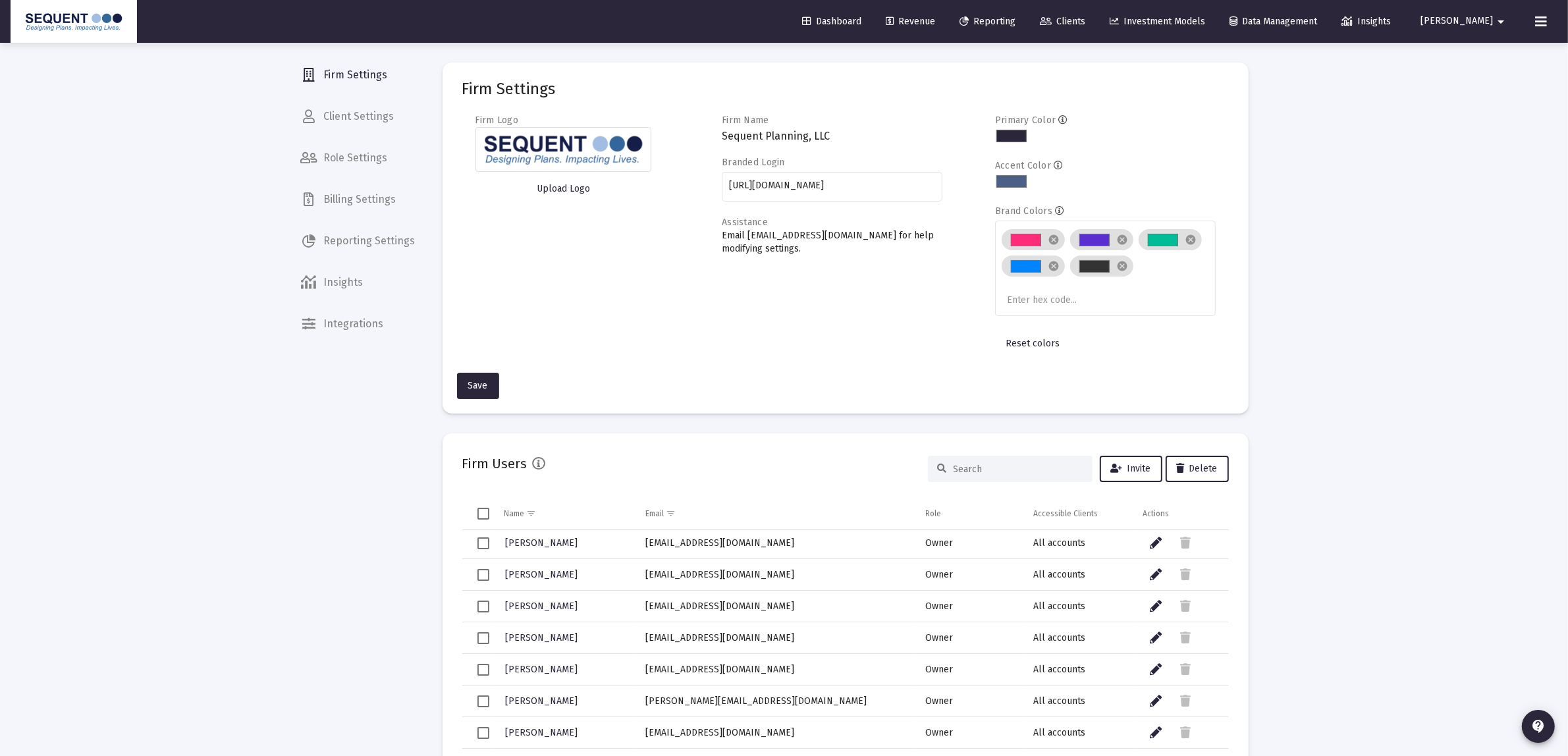
click at [382, 116] on span "Client Settings" at bounding box center [359, 116] width 136 height 32
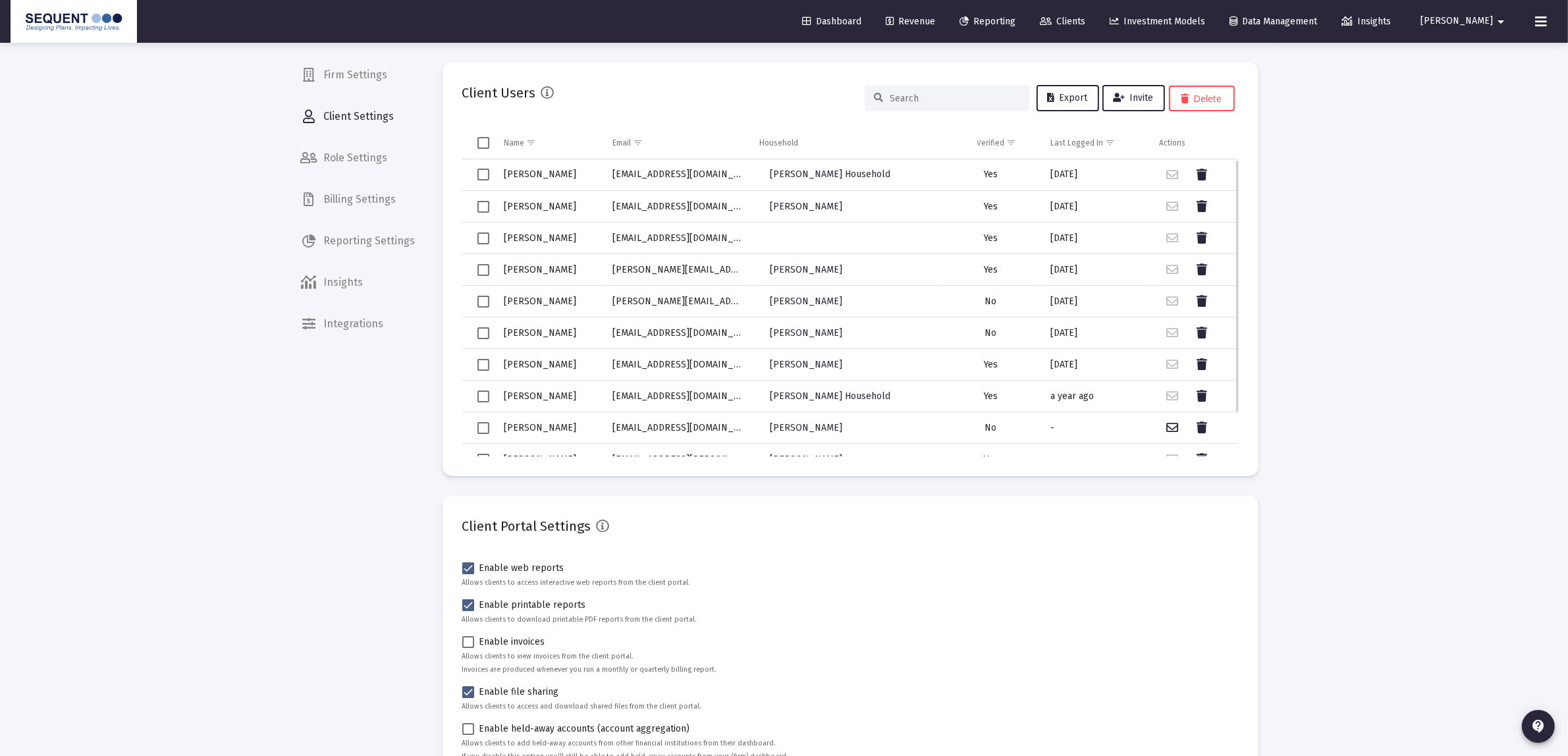
scroll to position [50, 0]
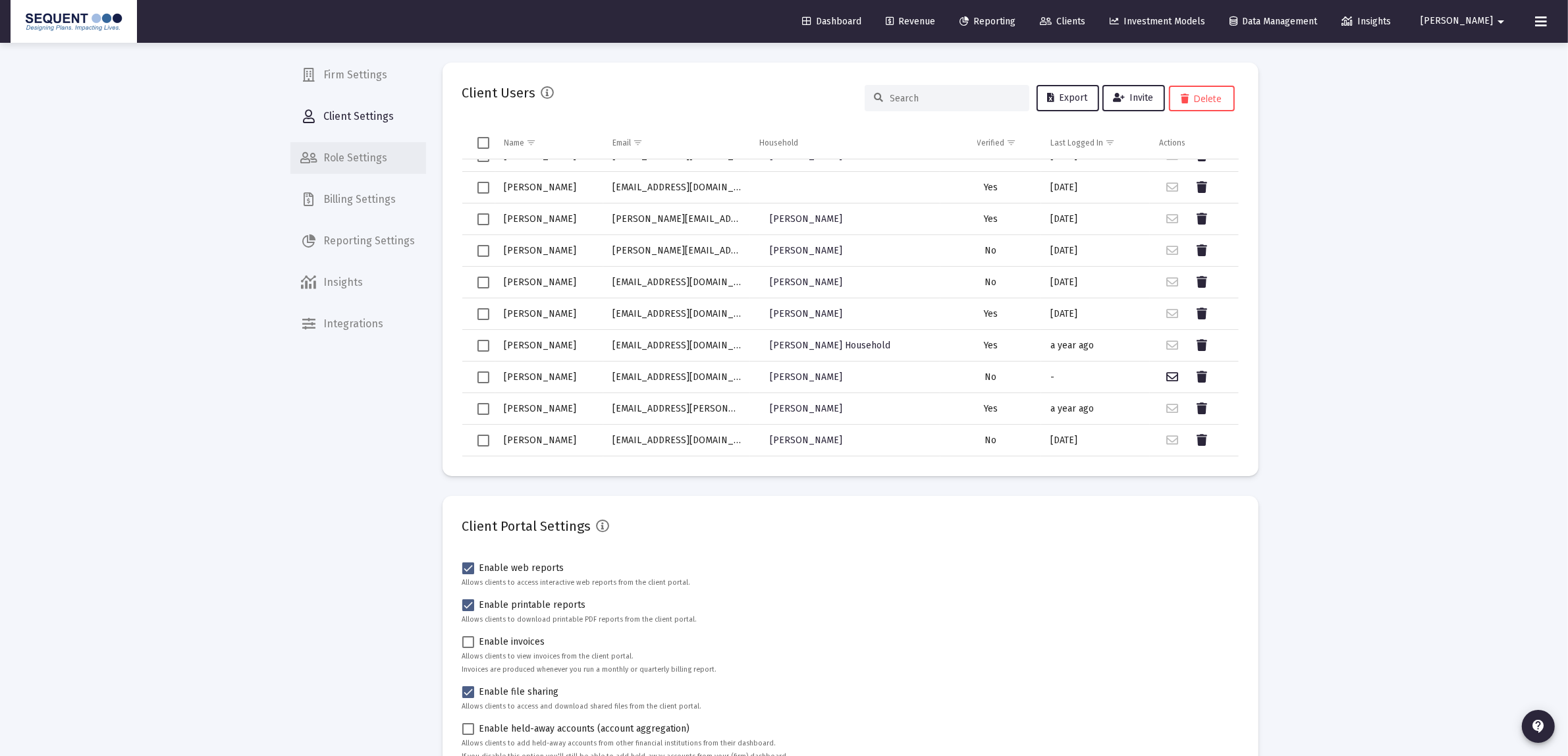
click at [373, 156] on span "Role Settings" at bounding box center [359, 158] width 136 height 32
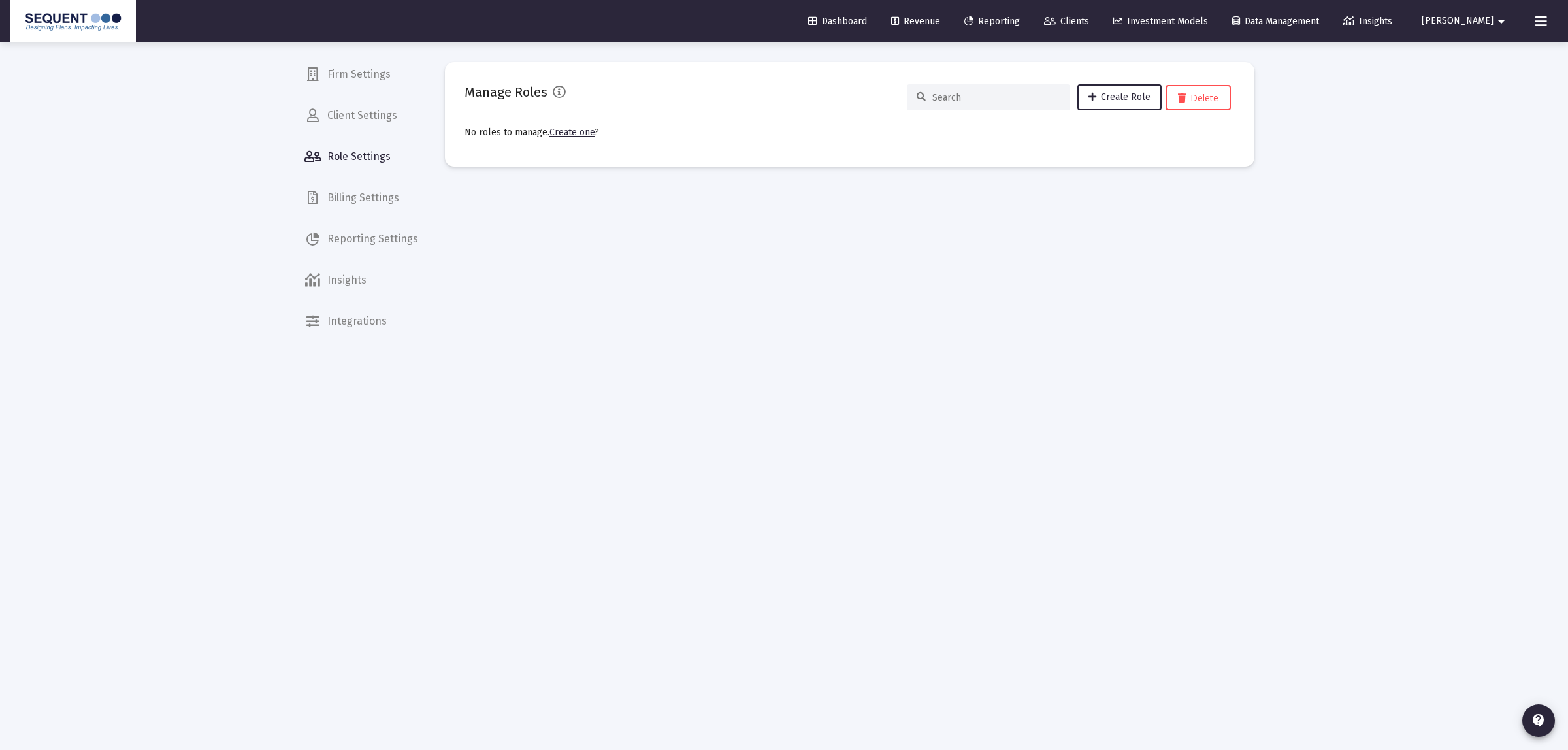
click at [327, 180] on mat-nav-list "Firm Settings Client Settings Role Settings Billing Settings Reporting Settings…" at bounding box center [362, 168] width 135 height 337
click at [334, 199] on span "Billing Settings" at bounding box center [362, 198] width 135 height 31
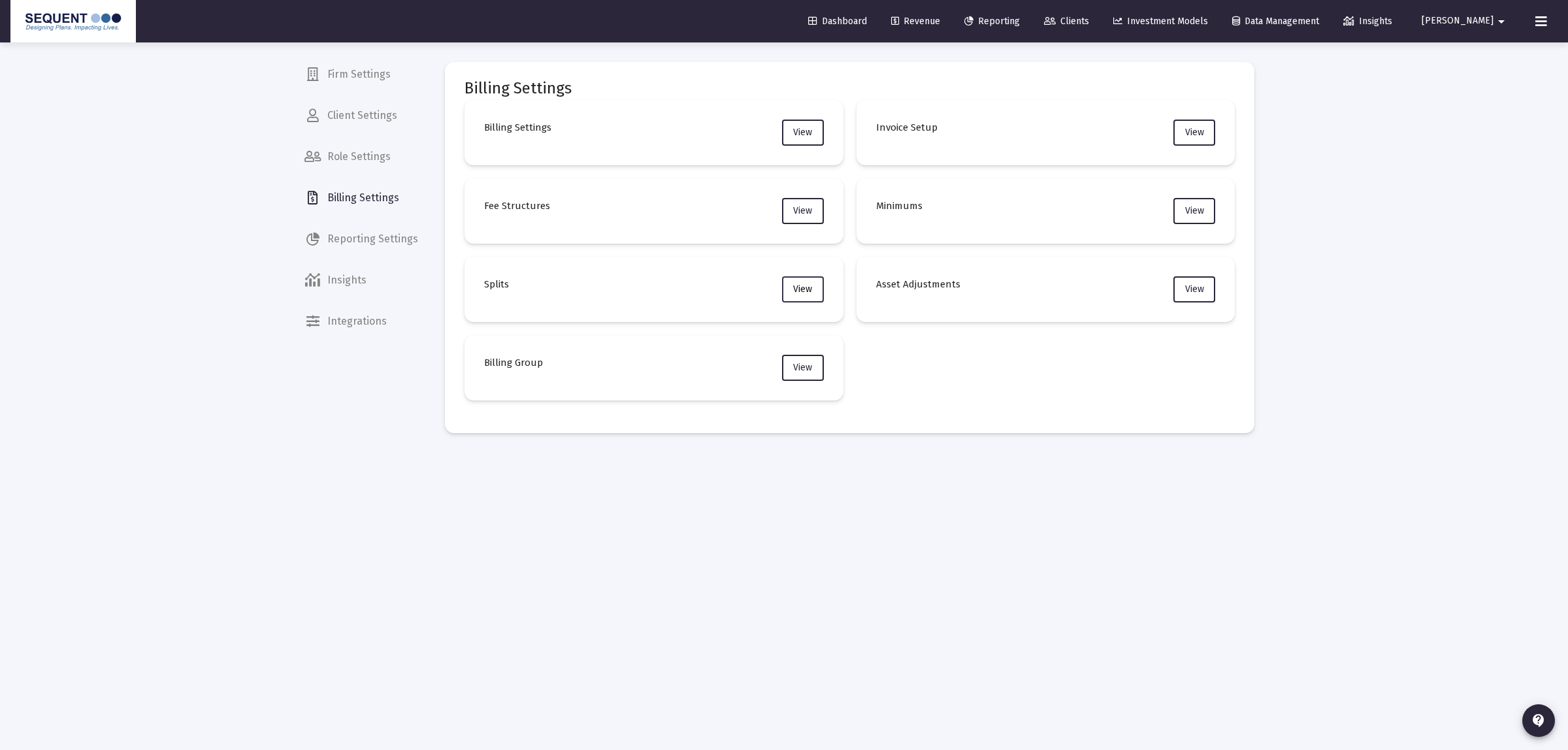
click at [804, 287] on span "View" at bounding box center [802, 288] width 19 height 11
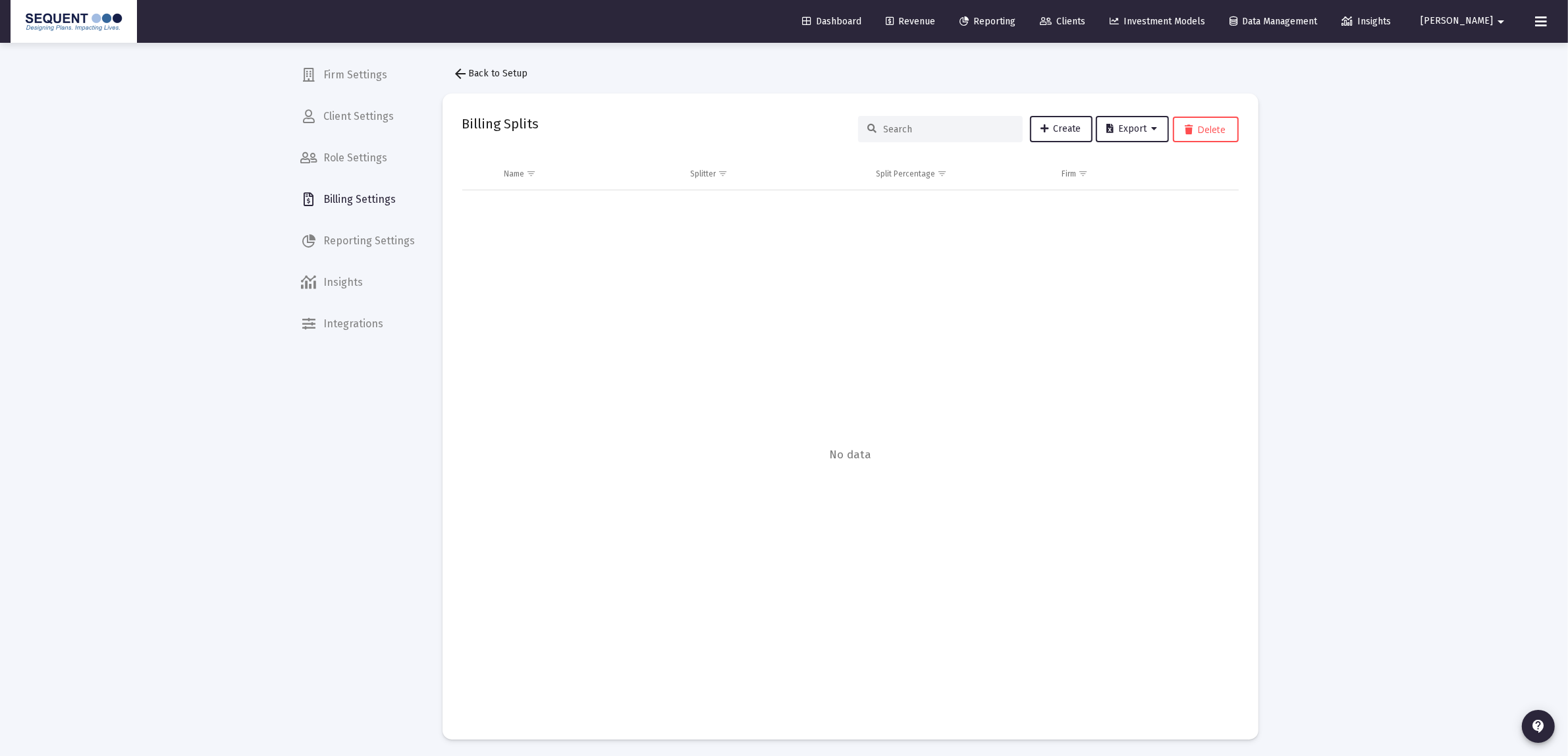
scroll to position [5, 0]
click at [455, 68] on mat-icon "arrow_back" at bounding box center [461, 71] width 16 height 16
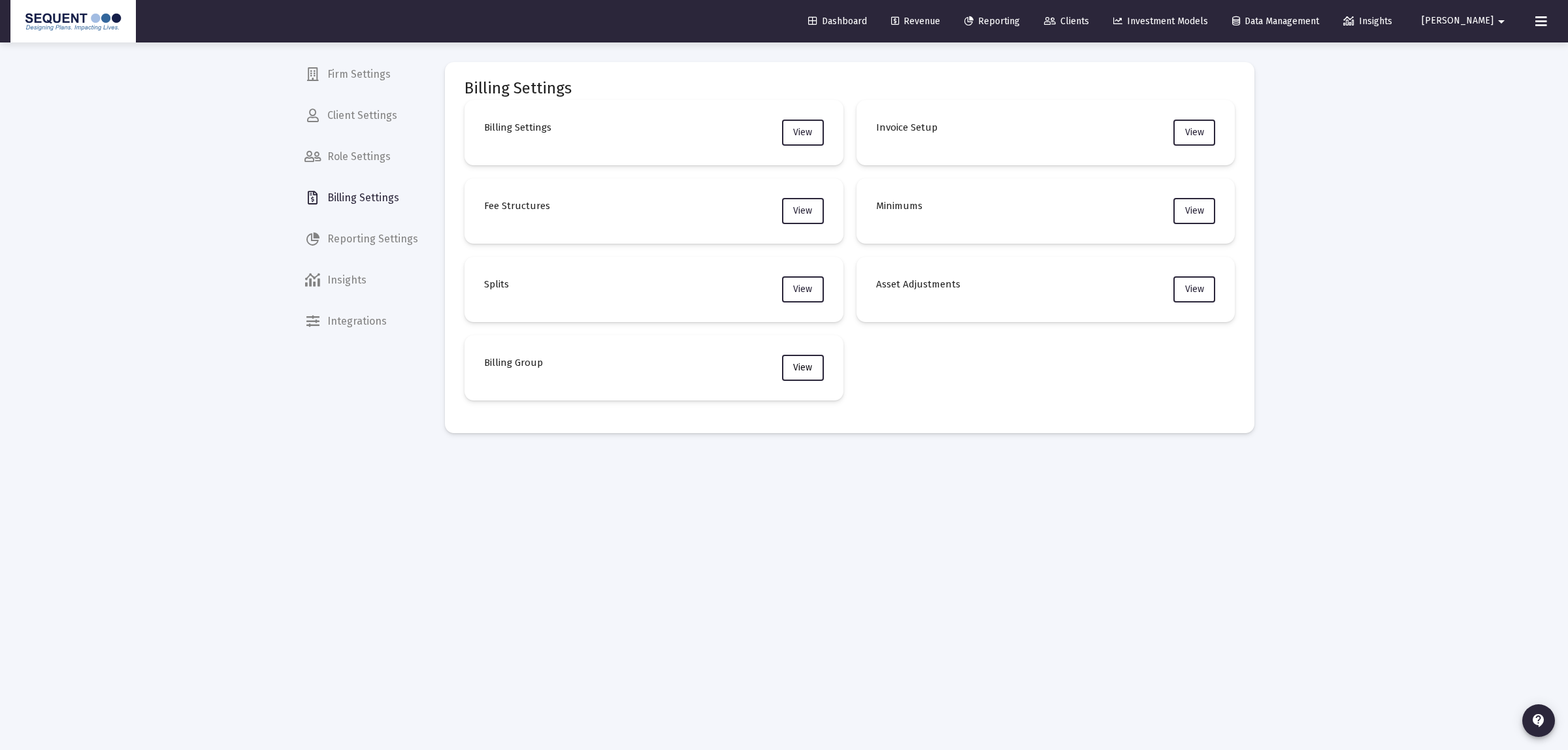
click at [801, 357] on button "View" at bounding box center [803, 368] width 42 height 26
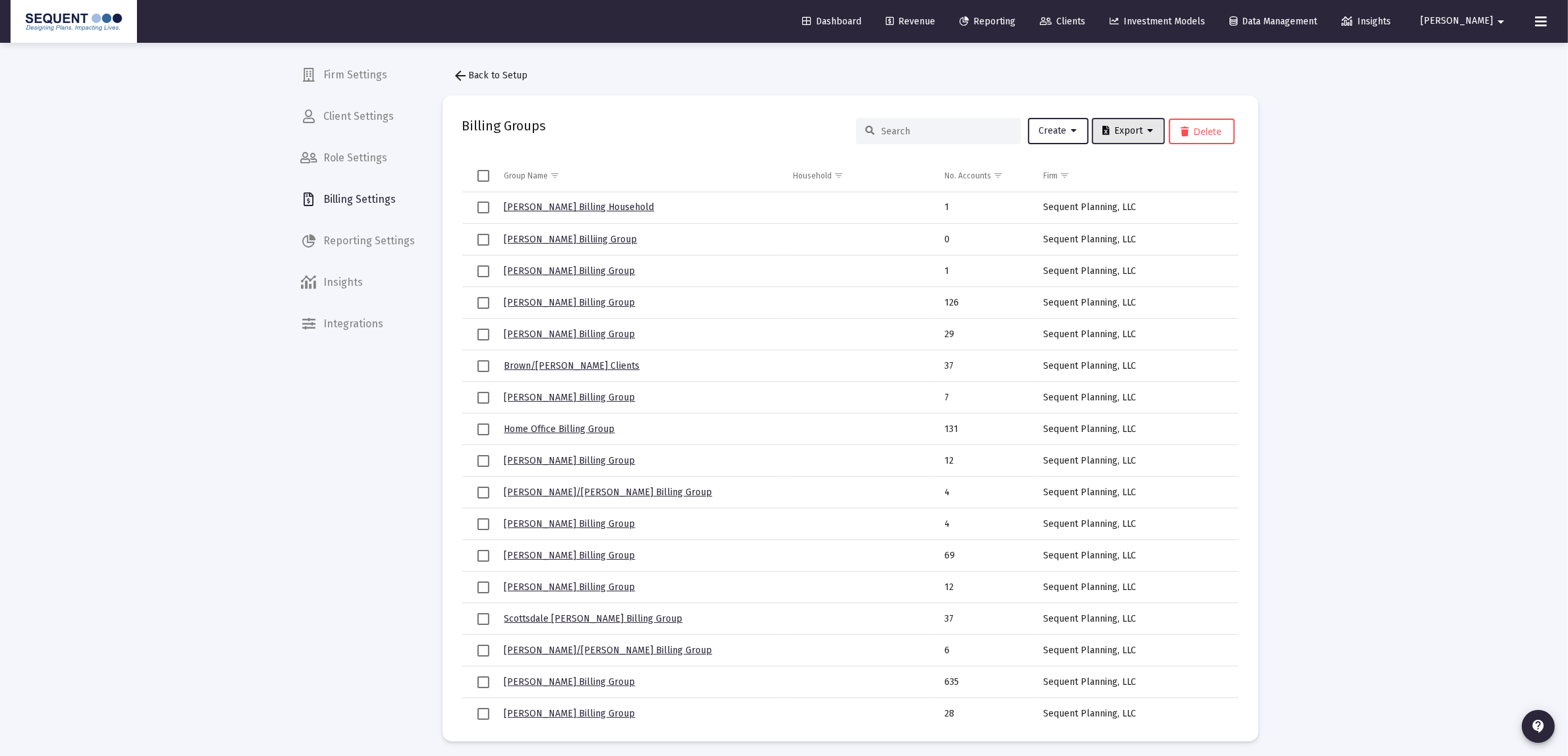
click at [1124, 124] on button "Export" at bounding box center [1128, 131] width 73 height 27
click at [548, 209] on div at bounding box center [784, 378] width 1568 height 756
click at [567, 202] on link "[PERSON_NAME] Billing Household" at bounding box center [579, 206] width 150 height 11
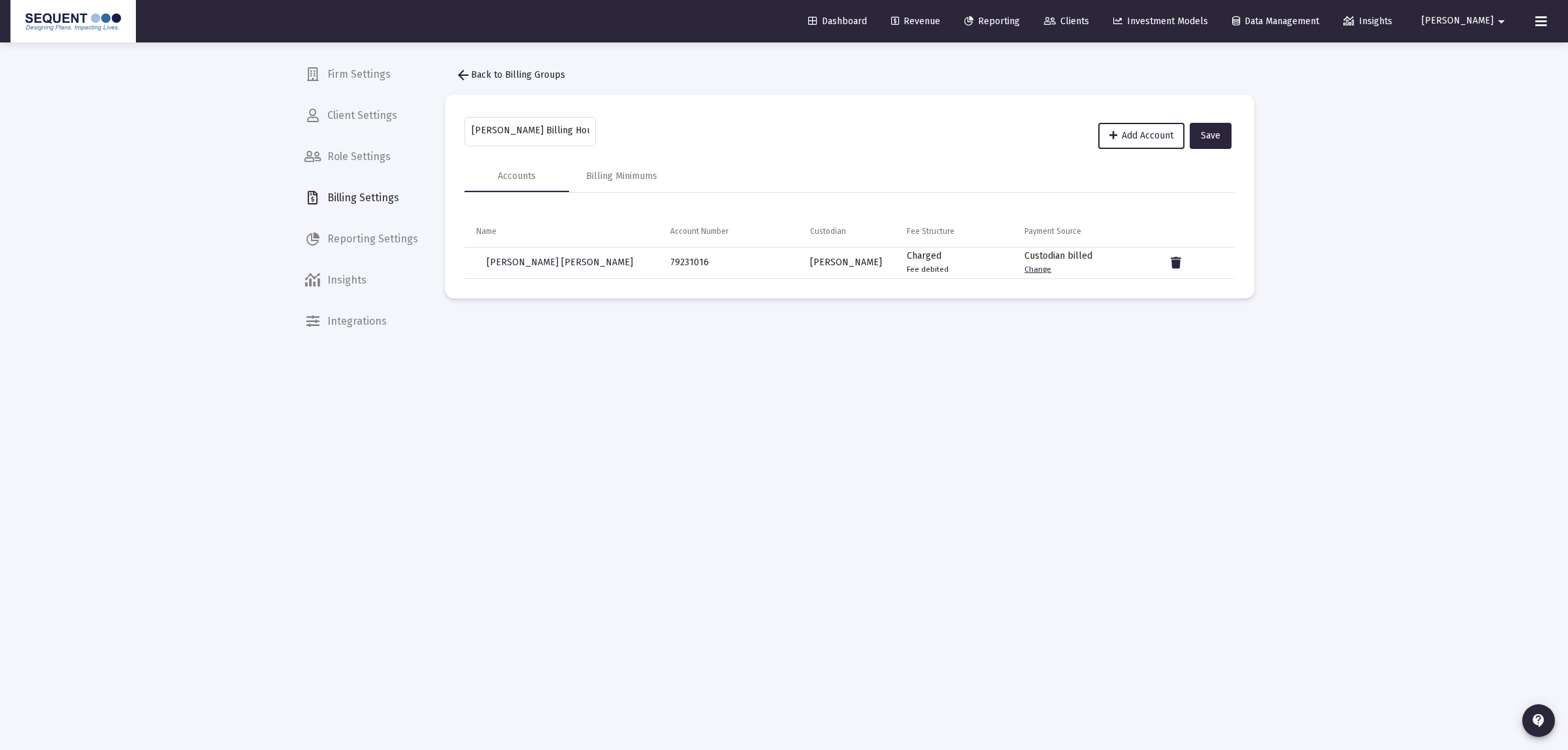
click at [461, 67] on mat-icon "arrow_back" at bounding box center [463, 75] width 16 height 16
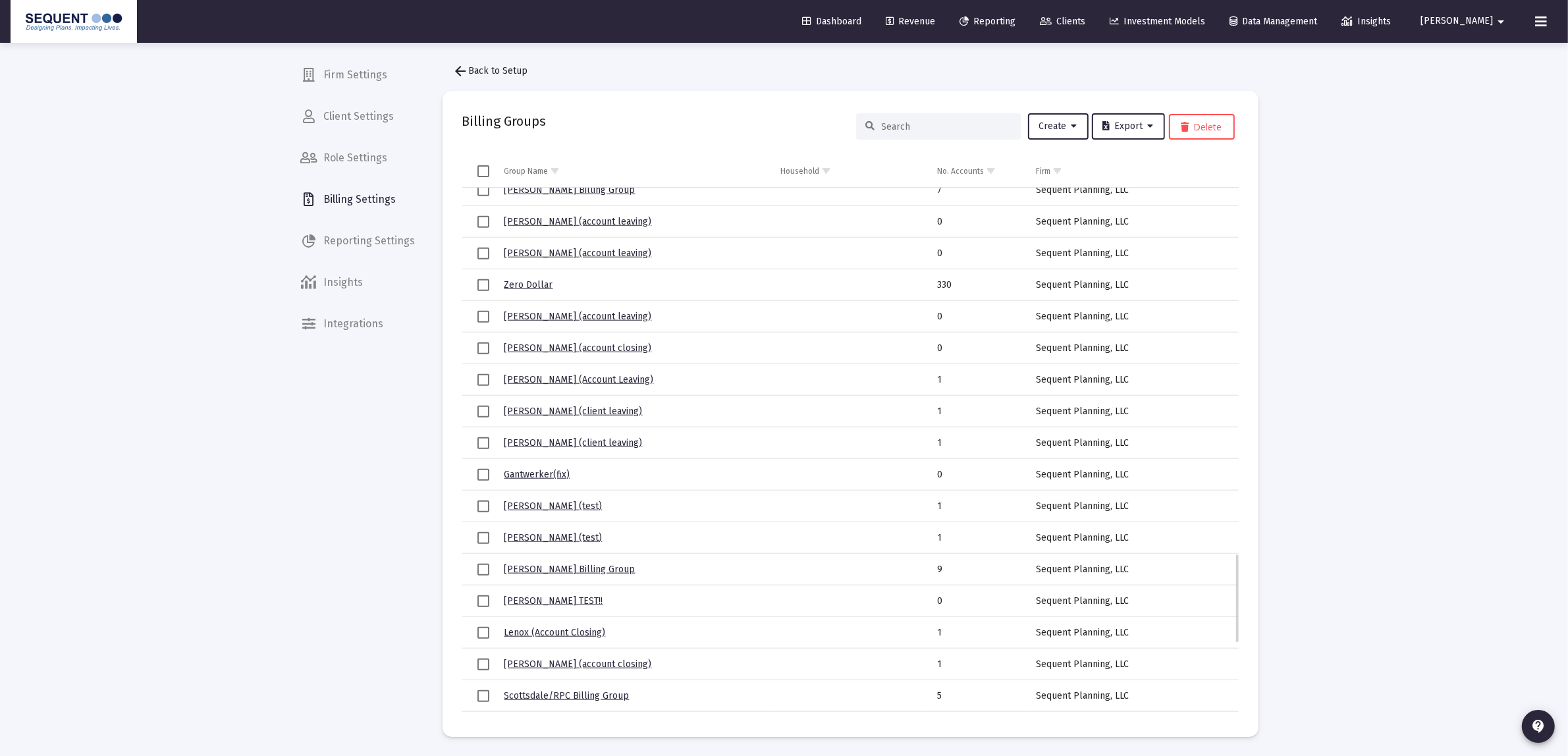
scroll to position [2599, 0]
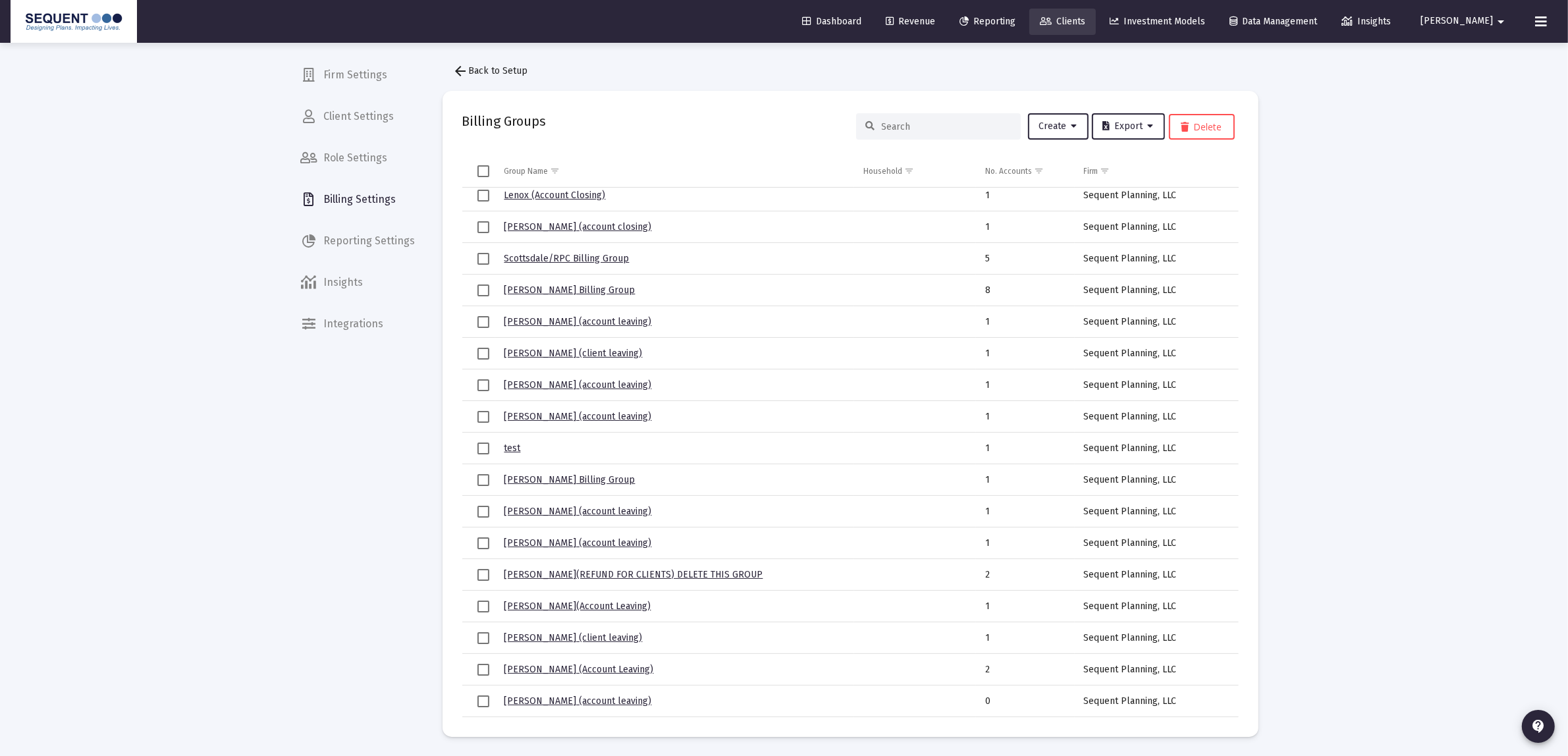
click at [1085, 25] on span "Clients" at bounding box center [1062, 21] width 45 height 11
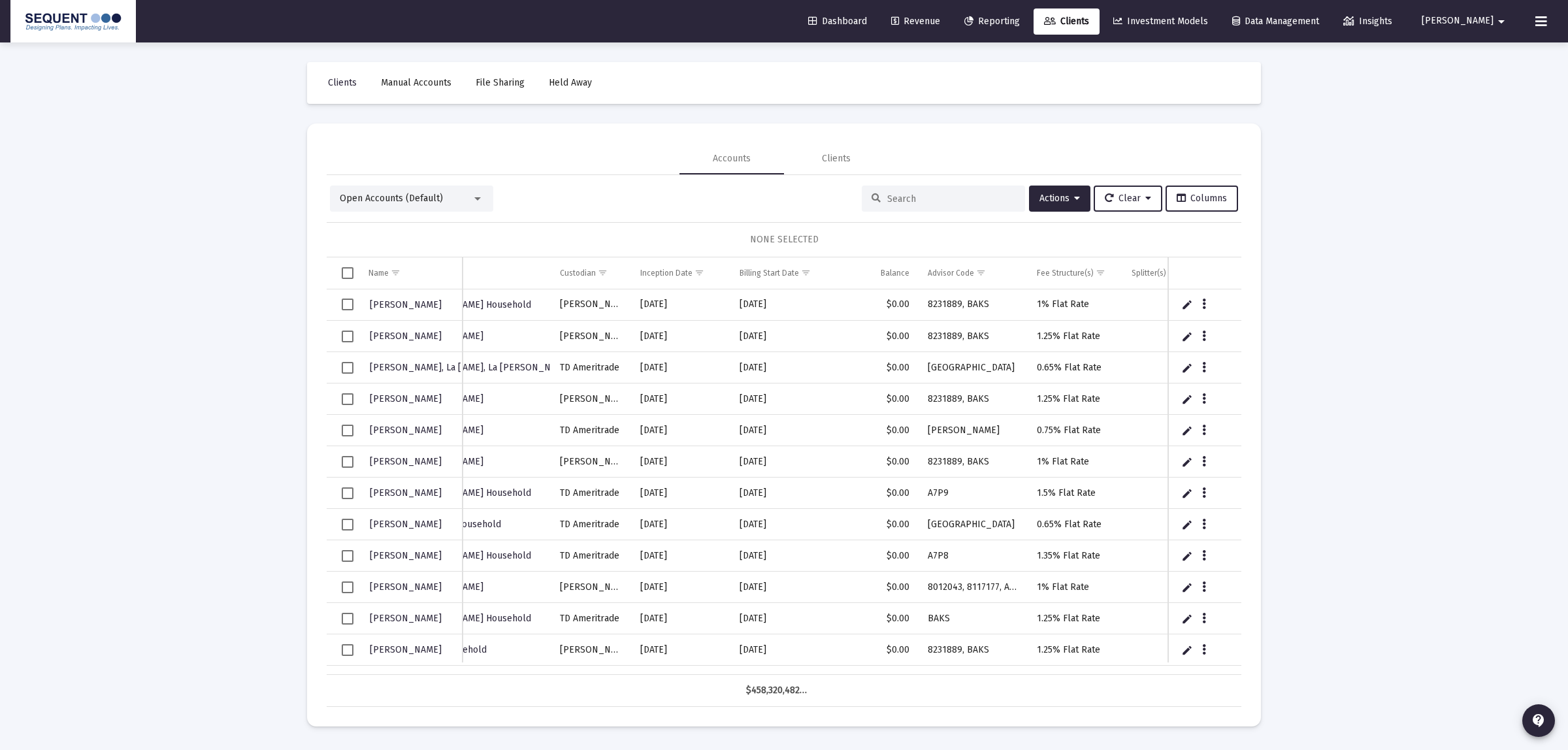
scroll to position [0, 460]
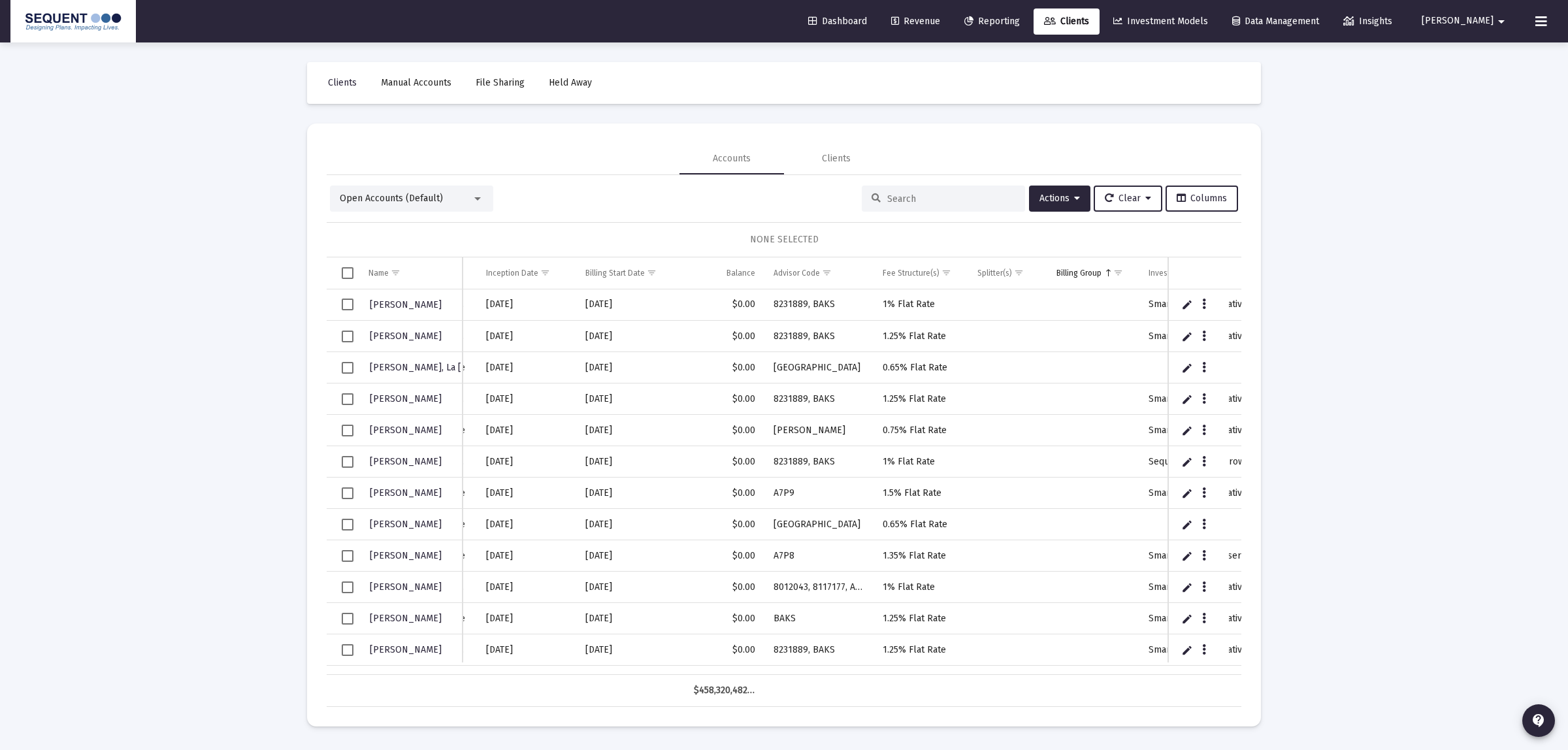
drag, startPoint x: 694, startPoint y: 667, endPoint x: 974, endPoint y: 622, distance: 283.6
click at [974, 625] on div "[PERSON_NAME] 45503003 Simple IRA [PERSON_NAME] [PERSON_NAME] [DATE] [DATE] $0.…" at bounding box center [783, 482] width 914 height 385
click at [813, 269] on span "Show filter options for column 'Advisor Code'" at bounding box center [818, 273] width 10 height 10
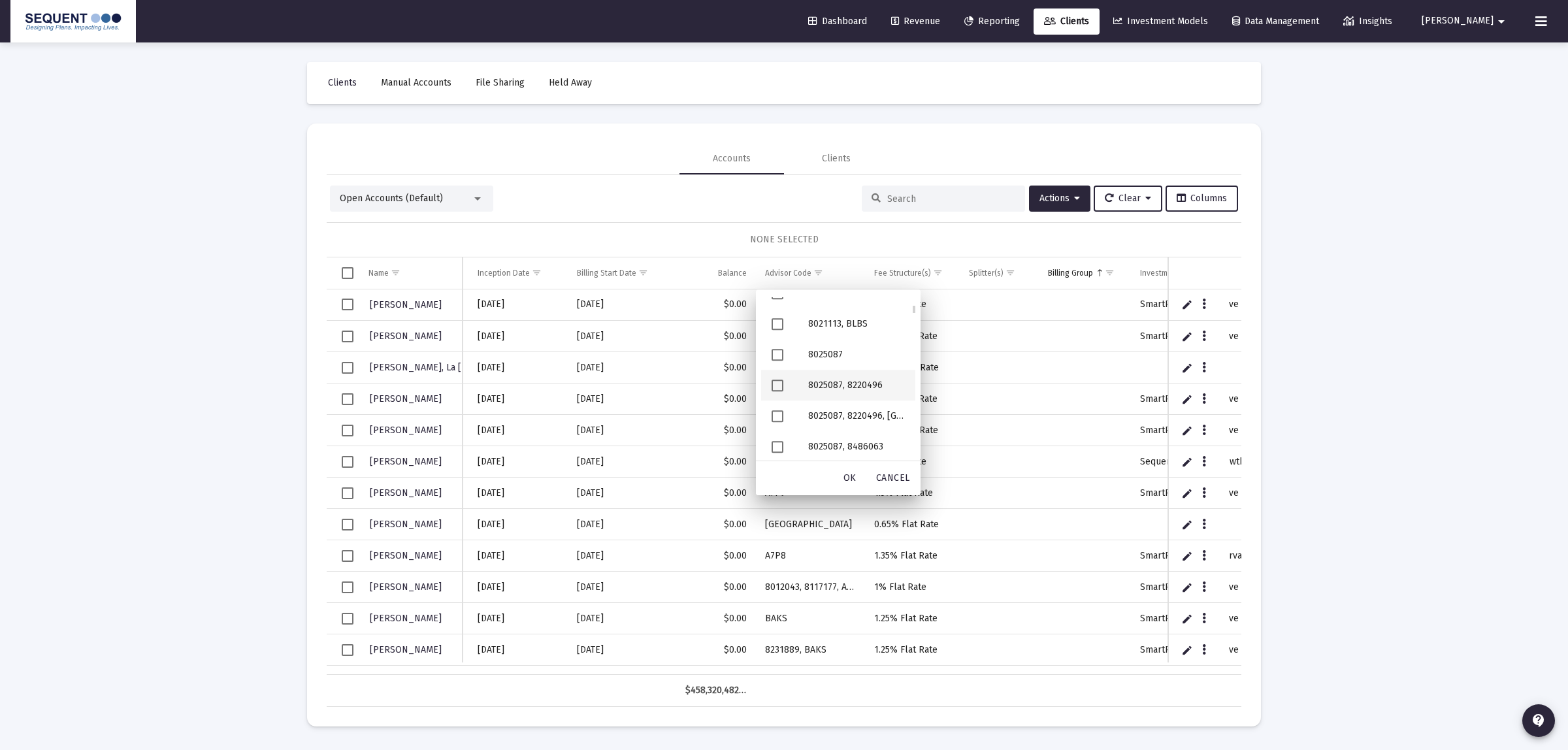
scroll to position [0, 0]
click at [597, 155] on div "Accounts Clients" at bounding box center [783, 158] width 914 height 31
